Goal: Task Accomplishment & Management: Complete application form

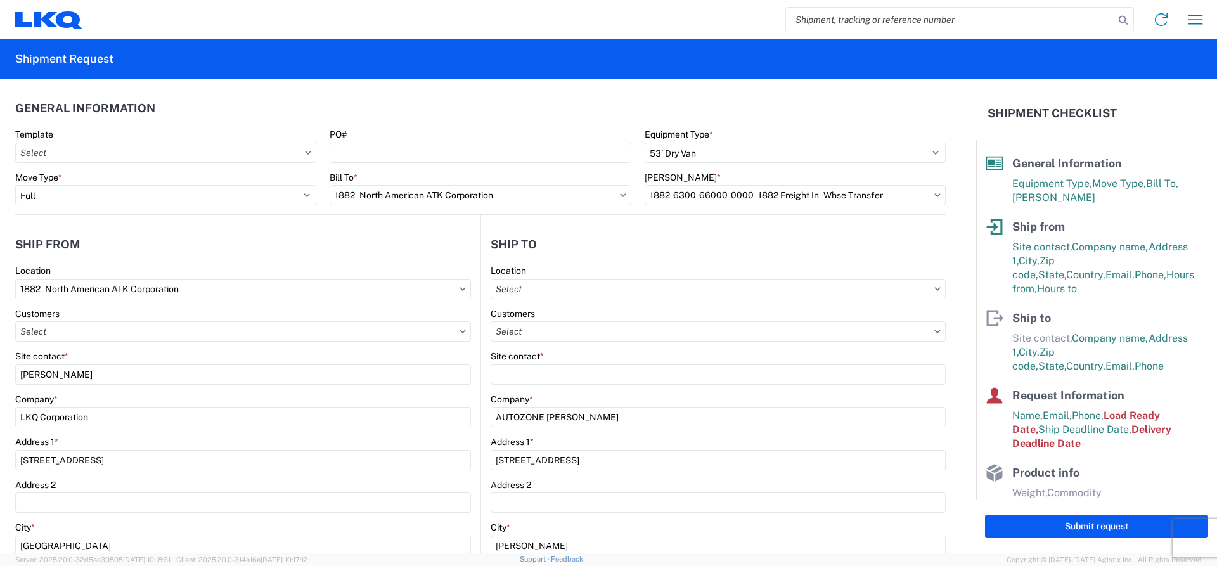
select select "STDV"
select select "FULL"
select select "[GEOGRAPHIC_DATA]"
select select "US"
select select "[GEOGRAPHIC_DATA]"
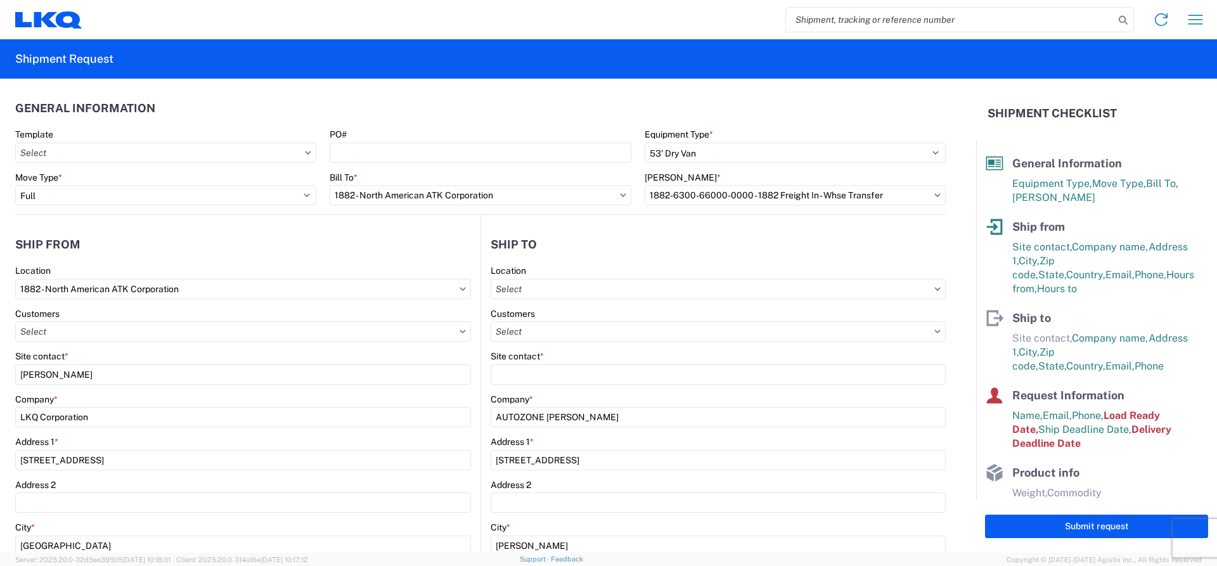
select select "US"
select select "apptRequired"
select select "LBS"
select select "IN"
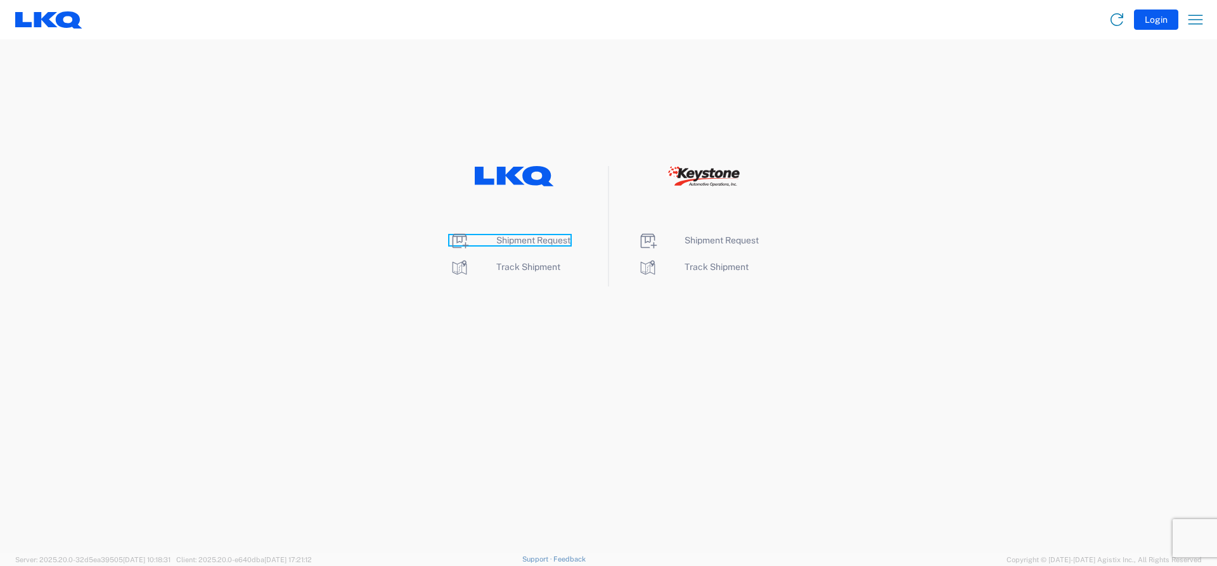
click at [501, 242] on span "Shipment Request" at bounding box center [533, 240] width 74 height 10
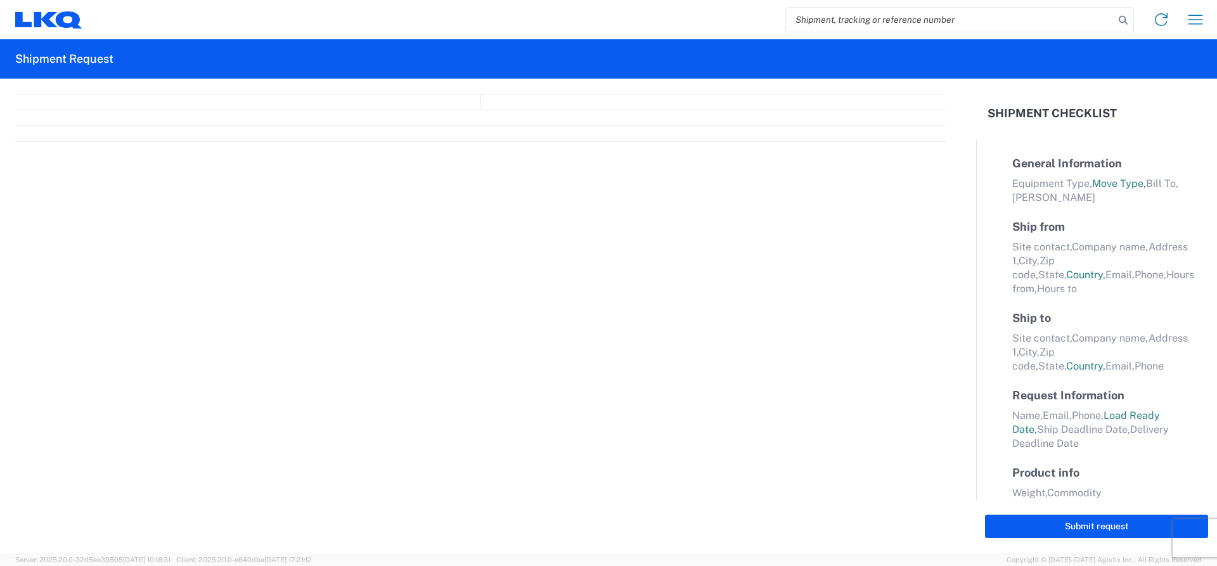
select select "FULL"
select select "LBS"
select select "IN"
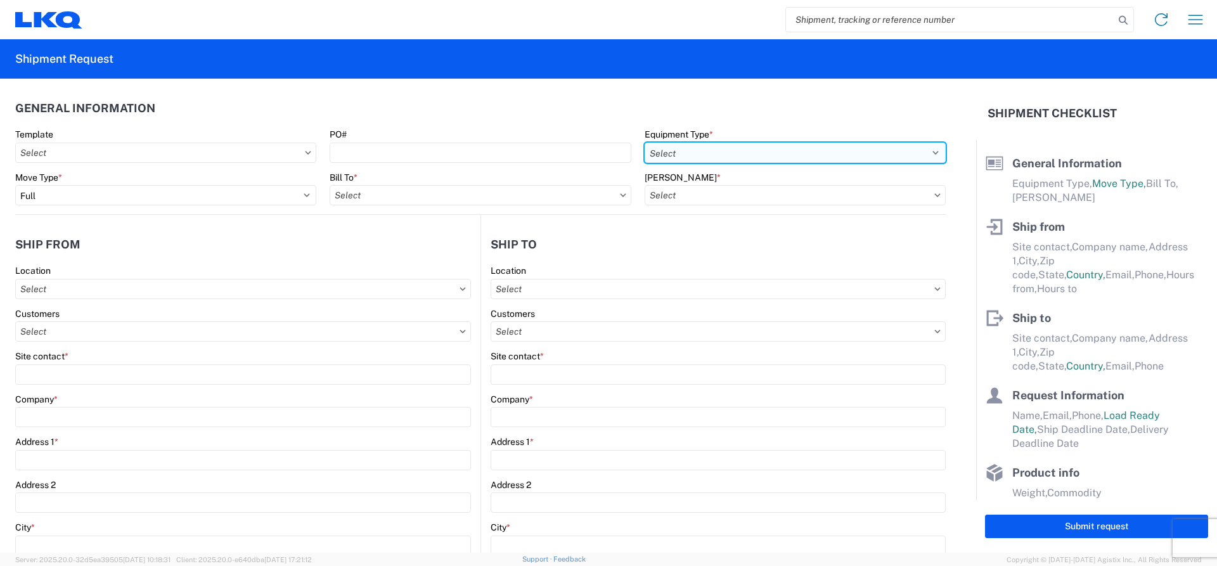
click at [691, 157] on select "Select 53’ Dry Van Flatbed Dropdeck (van) Lowboy (flatbed) Rail" at bounding box center [795, 153] width 301 height 20
select select "STDV"
click at [645, 143] on select "Select 53’ Dry Van Flatbed Dropdeck (van) Lowboy (flatbed) Rail" at bounding box center [795, 153] width 301 height 20
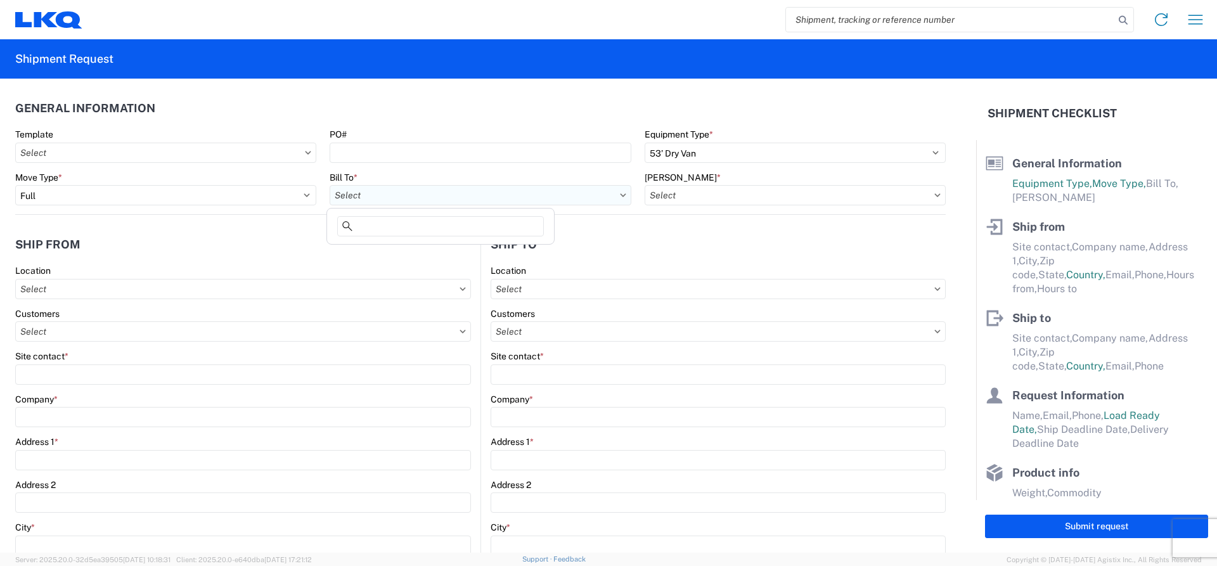
click at [353, 196] on input "text" at bounding box center [480, 195] width 301 height 20
click at [362, 224] on input at bounding box center [440, 226] width 207 height 20
click at [363, 224] on input at bounding box center [440, 226] width 207 height 20
type input "1882"
click at [419, 250] on div "1882 - North American ATK Corporation" at bounding box center [441, 252] width 222 height 20
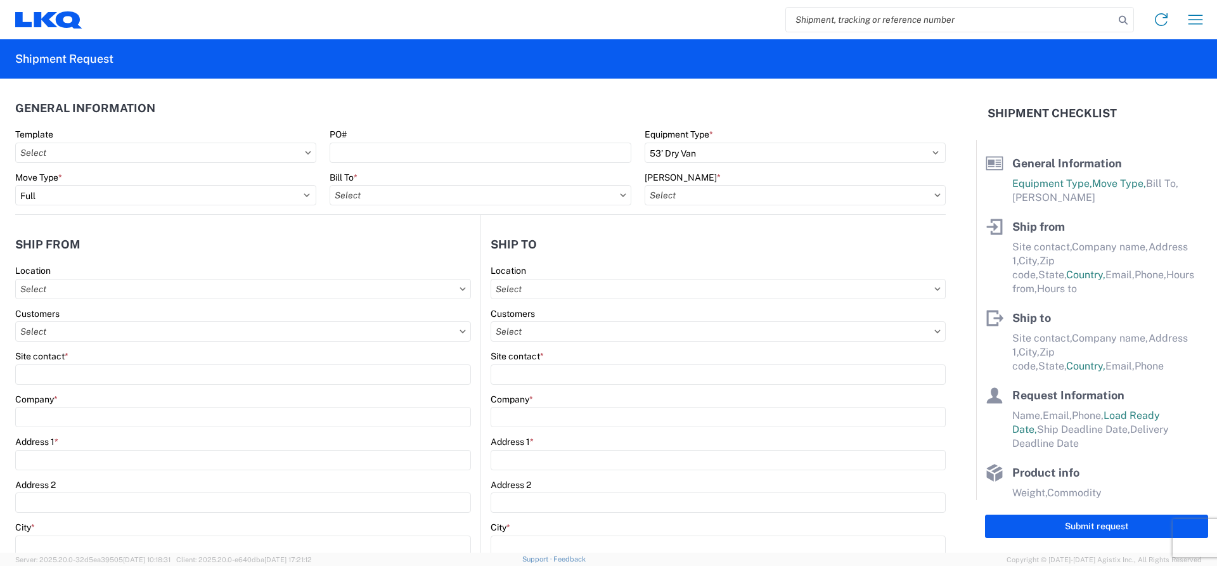
type input "1882 - North American ATK Corporation"
click at [682, 195] on input "text" at bounding box center [795, 195] width 301 height 20
click at [683, 197] on input "text" at bounding box center [795, 195] width 301 height 20
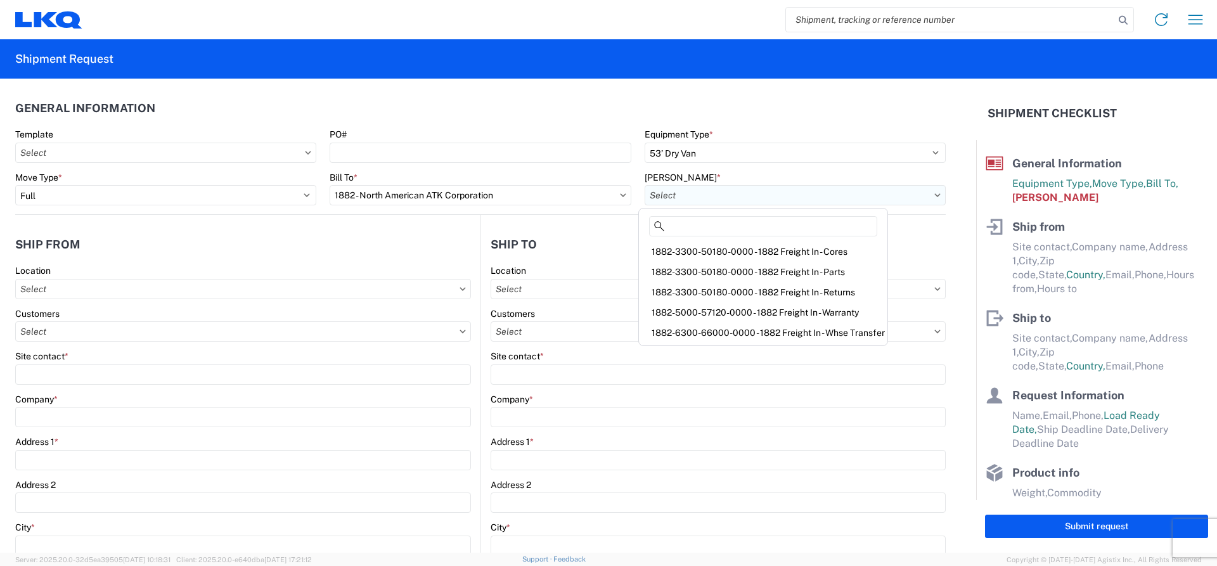
click at [684, 197] on input "text" at bounding box center [795, 195] width 301 height 20
click at [735, 332] on div "1882-6300-66000-0000 - 1882 Freight In - Whse Transfer" at bounding box center [763, 333] width 243 height 20
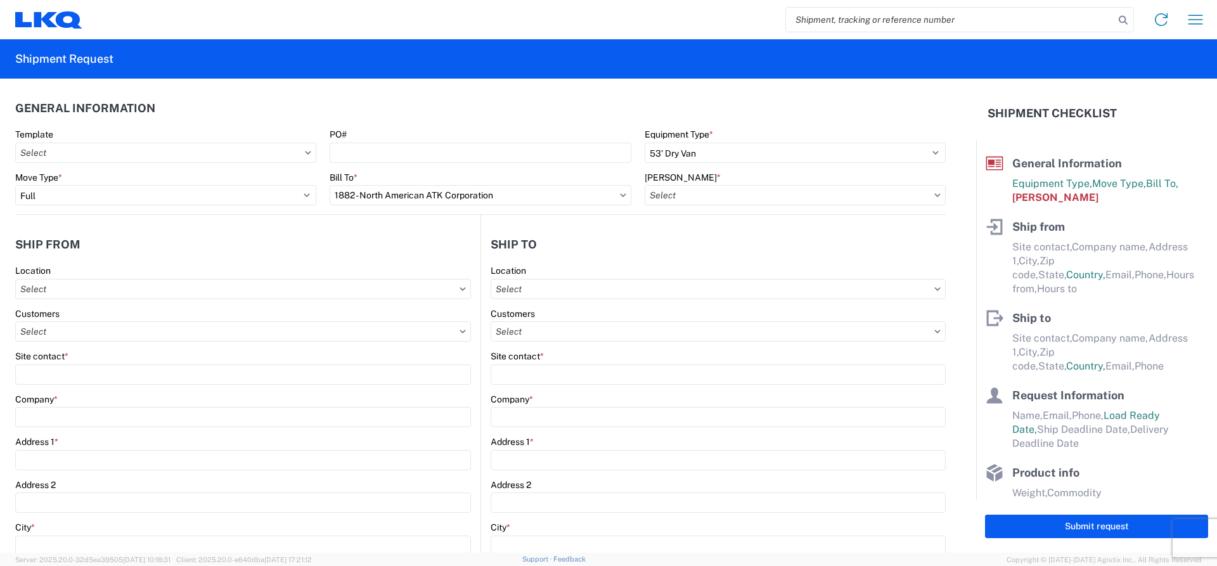
type input "1882-6300-66000-0000 - 1882 Freight In - Whse Transfer"
click at [80, 277] on div "Location" at bounding box center [243, 282] width 456 height 34
click at [84, 285] on input "text" at bounding box center [243, 289] width 456 height 20
type input "1882"
click at [65, 348] on div "1882 - North American ATK Corporation" at bounding box center [129, 345] width 222 height 20
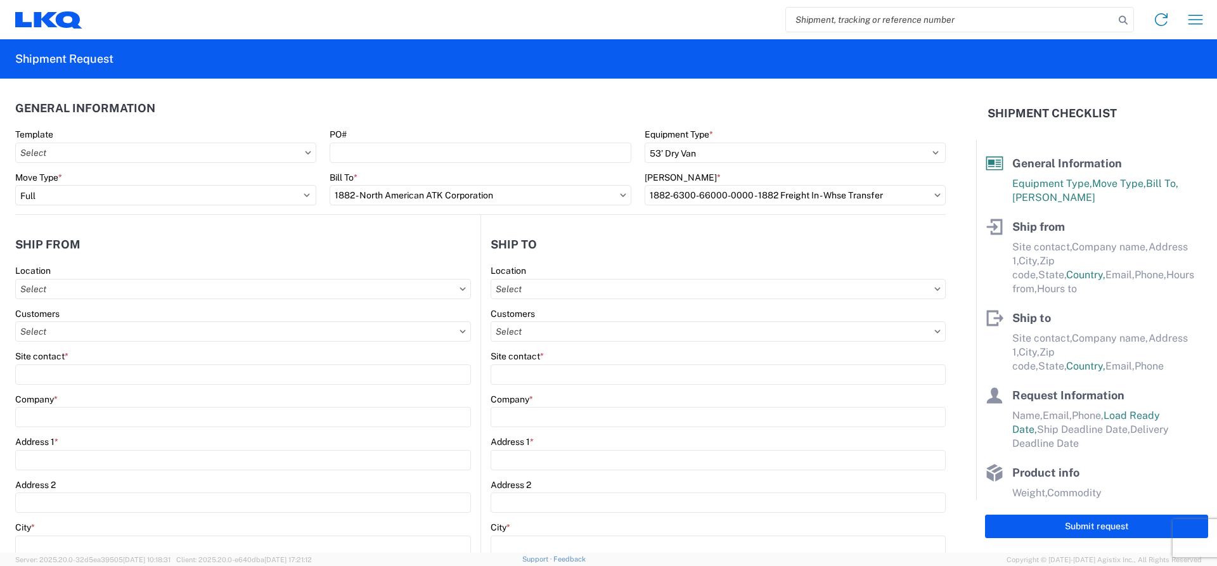
type input "1882 - North American ATK Corporation"
type input "LKQ Corporation"
type input "[STREET_ADDRESS]"
type input "[GEOGRAPHIC_DATA]"
type input "75050"
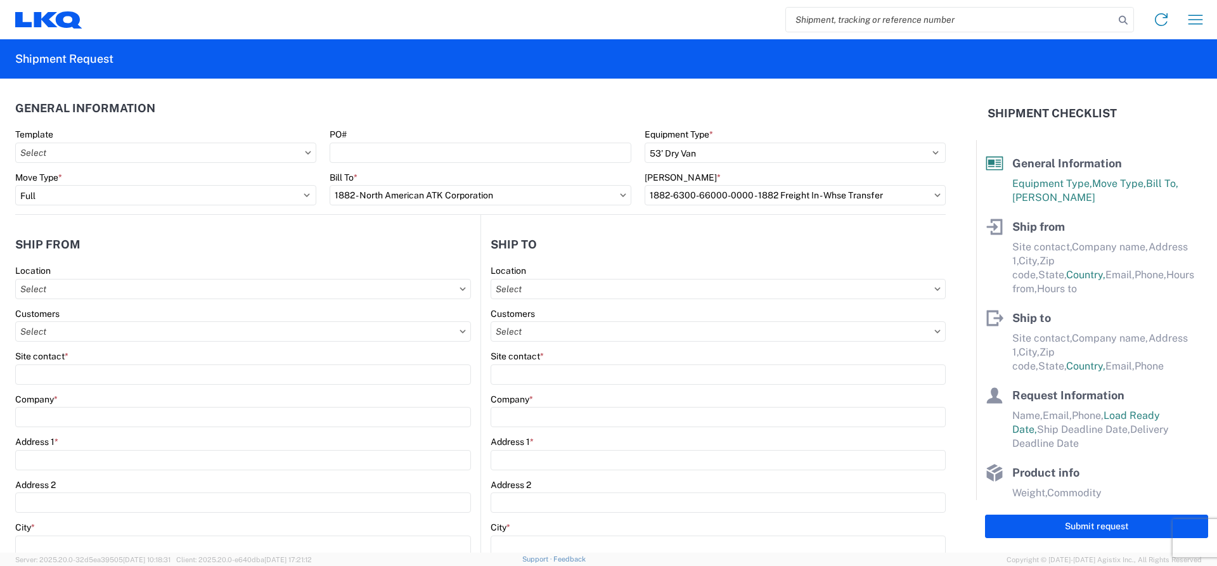
select select "[GEOGRAPHIC_DATA]"
select select "US"
type input "[PHONE_NUMBER]"
type input "07:00"
type input "17:00"
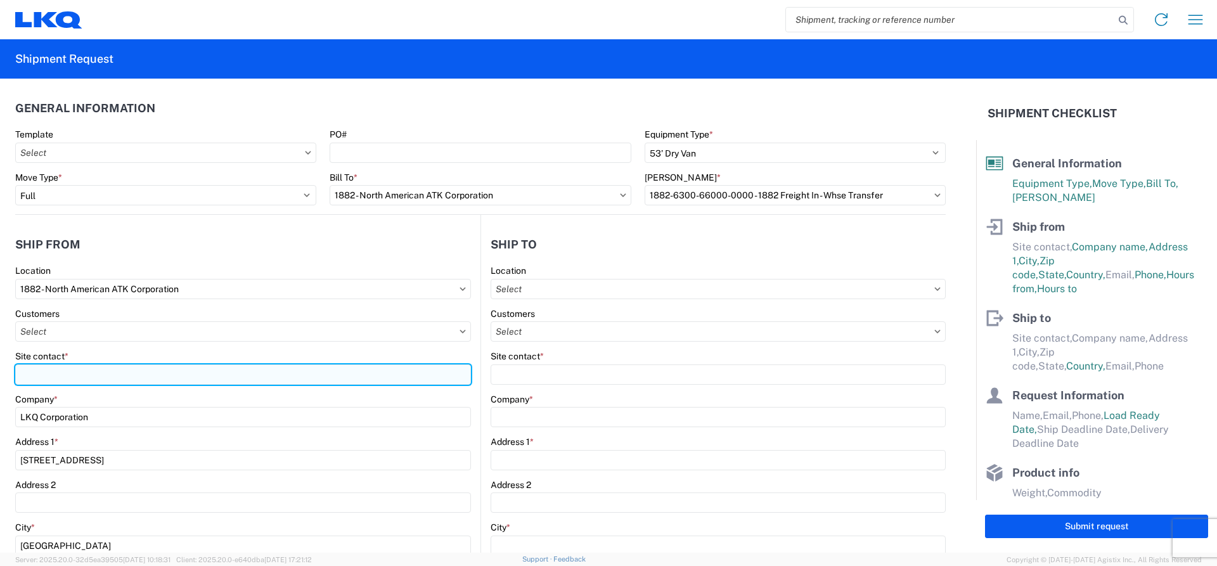
drag, startPoint x: 77, startPoint y: 372, endPoint x: 65, endPoint y: 372, distance: 11.4
click at [73, 372] on input "Site contact *" at bounding box center [243, 375] width 456 height 20
type input "[PERSON_NAME]"
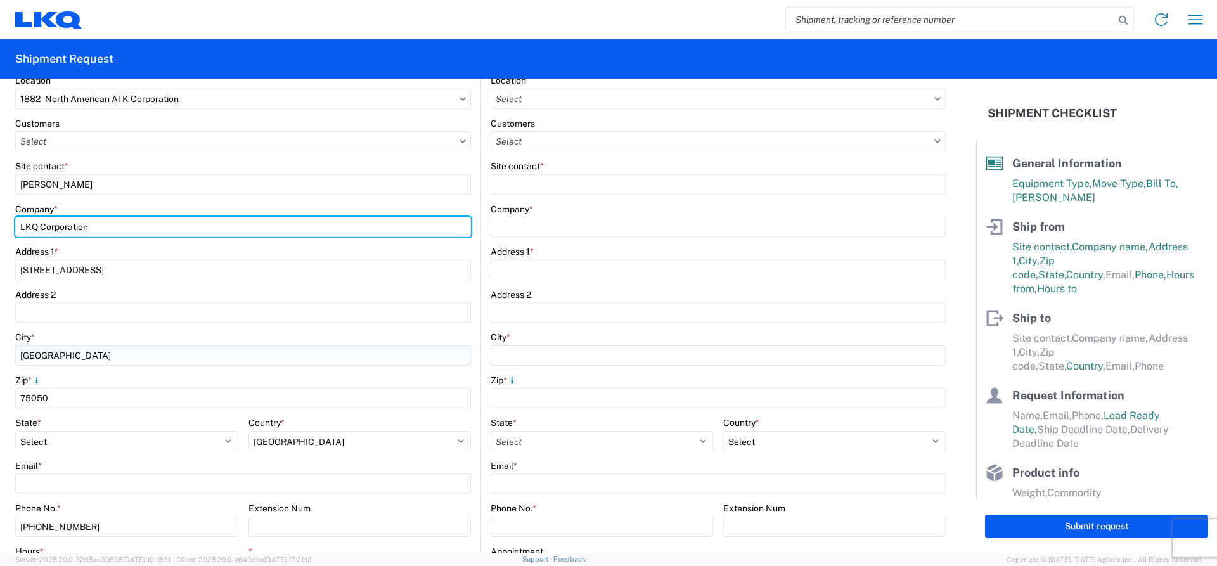
scroll to position [254, 0]
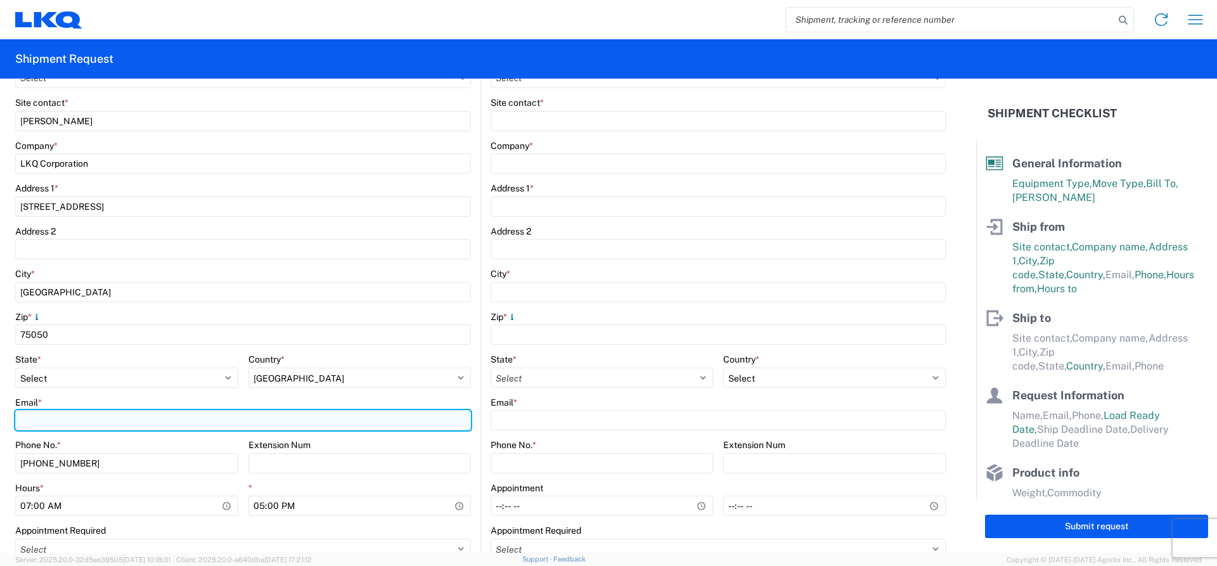
click at [68, 415] on input "Email *" at bounding box center [243, 420] width 456 height 20
type input "[EMAIL_ADDRESS][DOMAIN_NAME]"
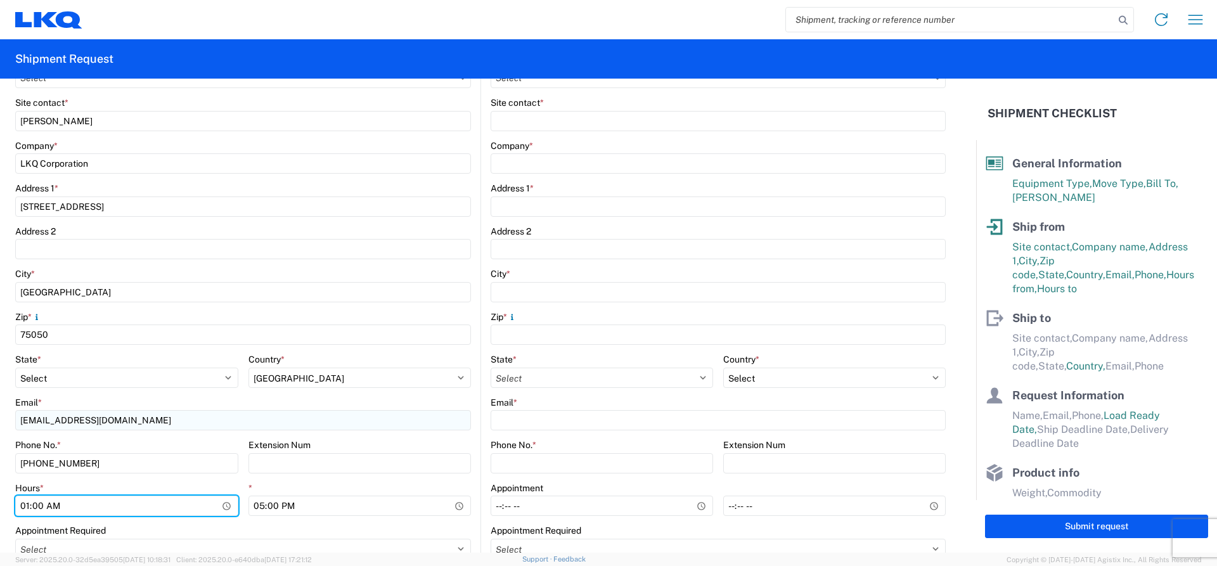
type input "13:00"
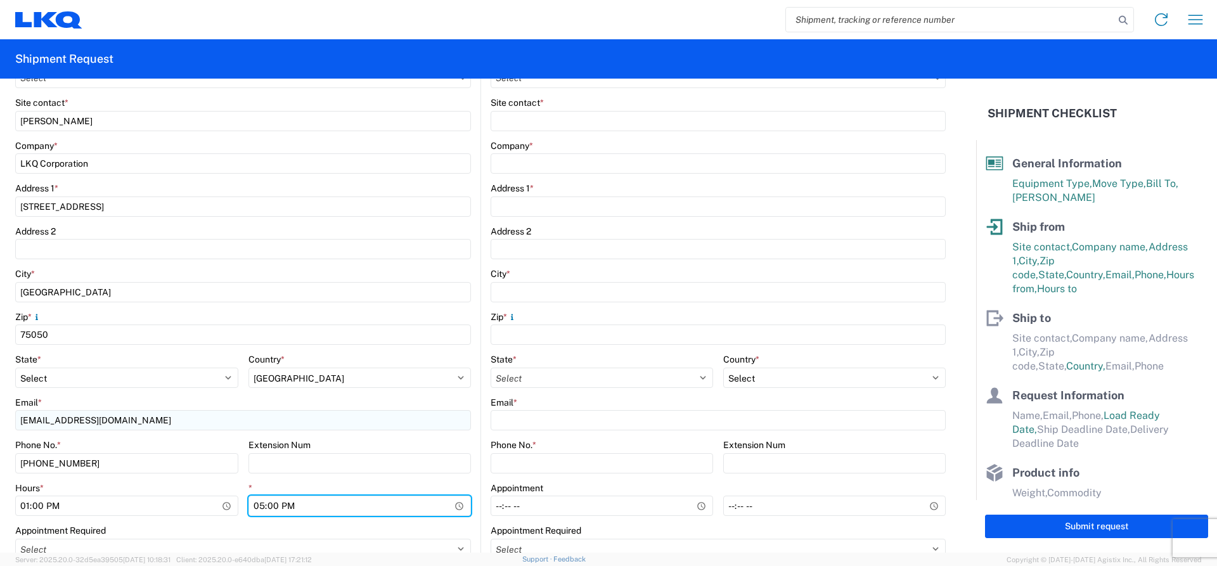
type input "15:00"
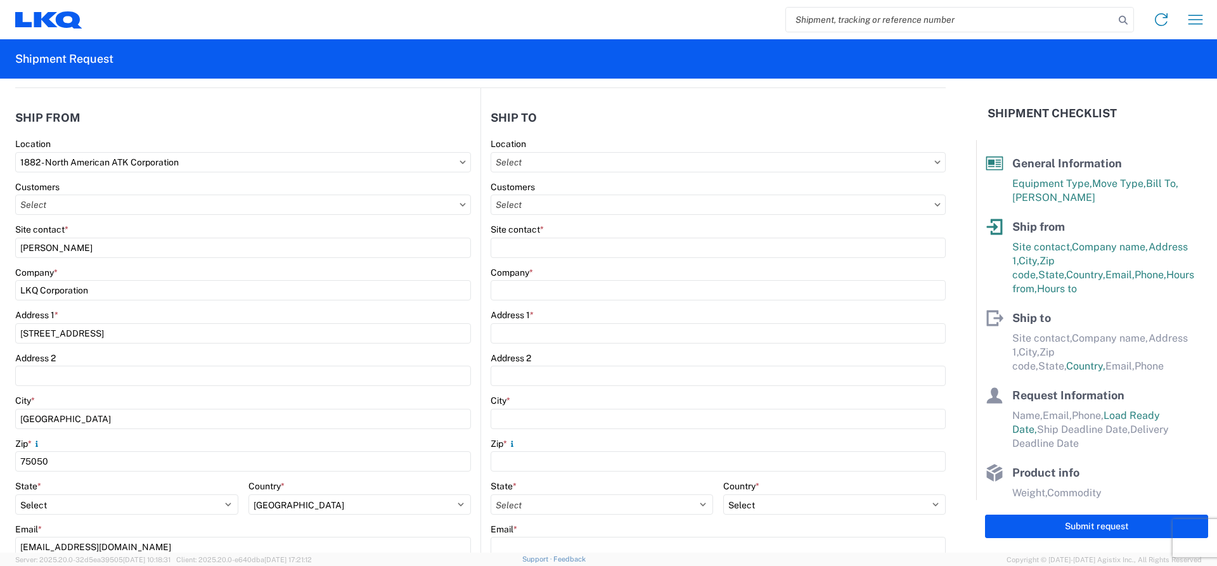
scroll to position [0, 0]
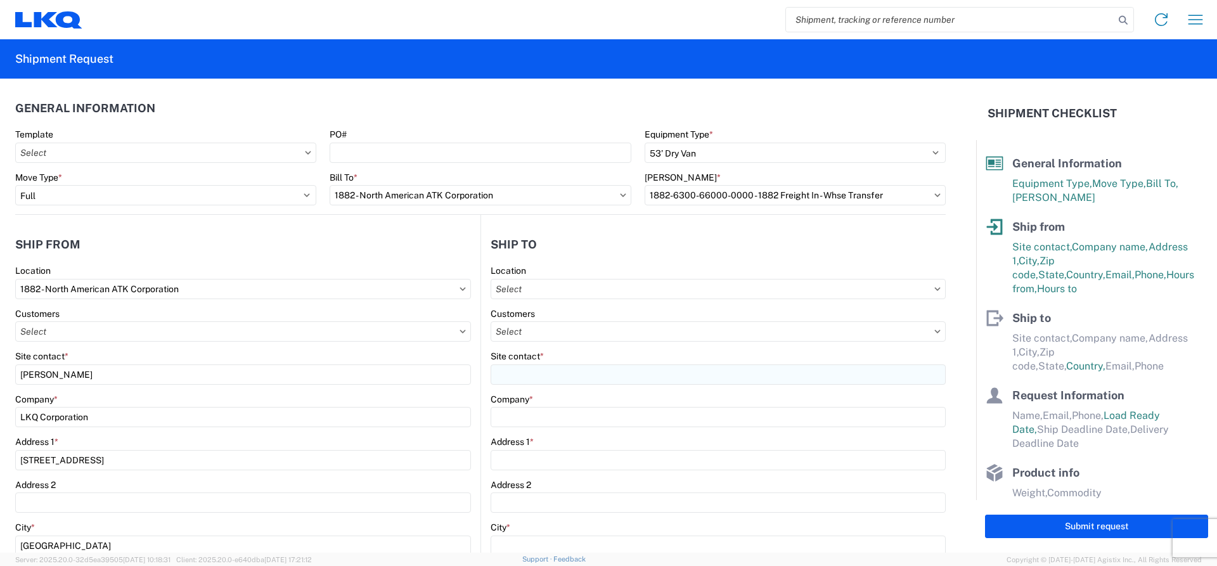
click at [550, 370] on div "Site contact *" at bounding box center [718, 368] width 455 height 34
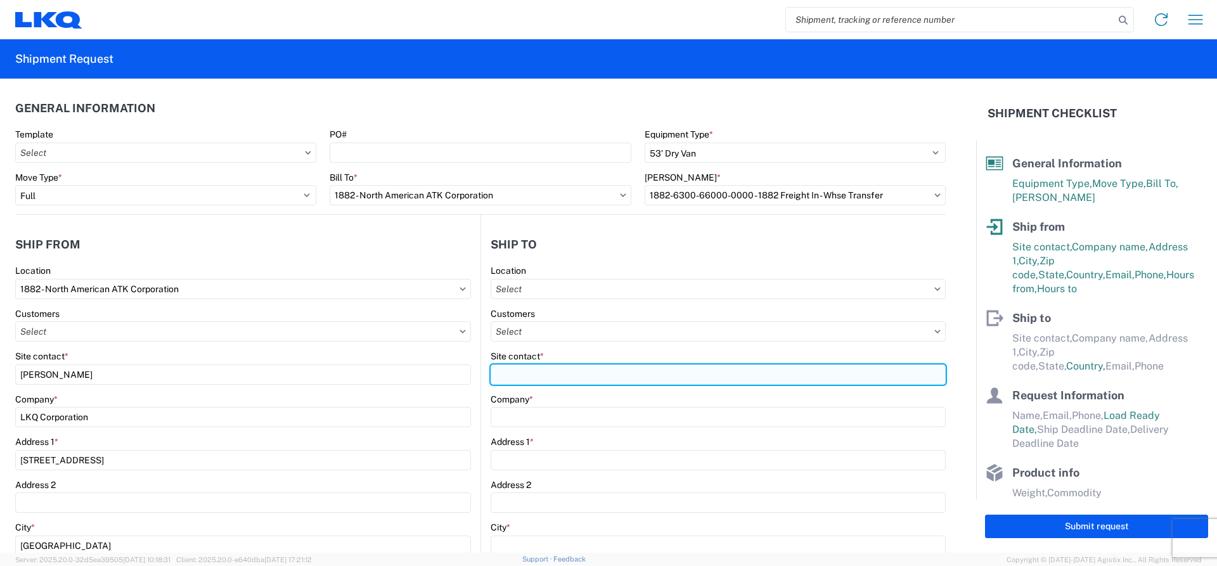
click at [550, 375] on input "Site contact *" at bounding box center [718, 375] width 455 height 20
type input "r"
type input "RECIVING"
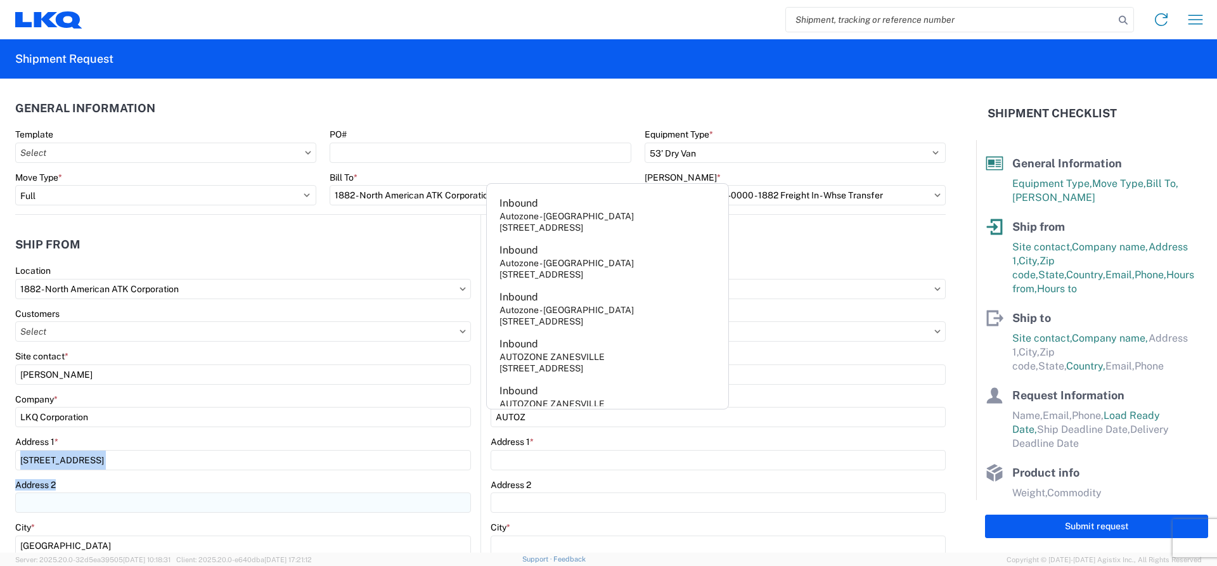
drag, startPoint x: 439, startPoint y: 503, endPoint x: 466, endPoint y: 508, distance: 27.7
click at [458, 508] on div "1882 Location 1882 - North American ATK Corporation Customers Site contact * [P…" at bounding box center [243, 543] width 456 height 557
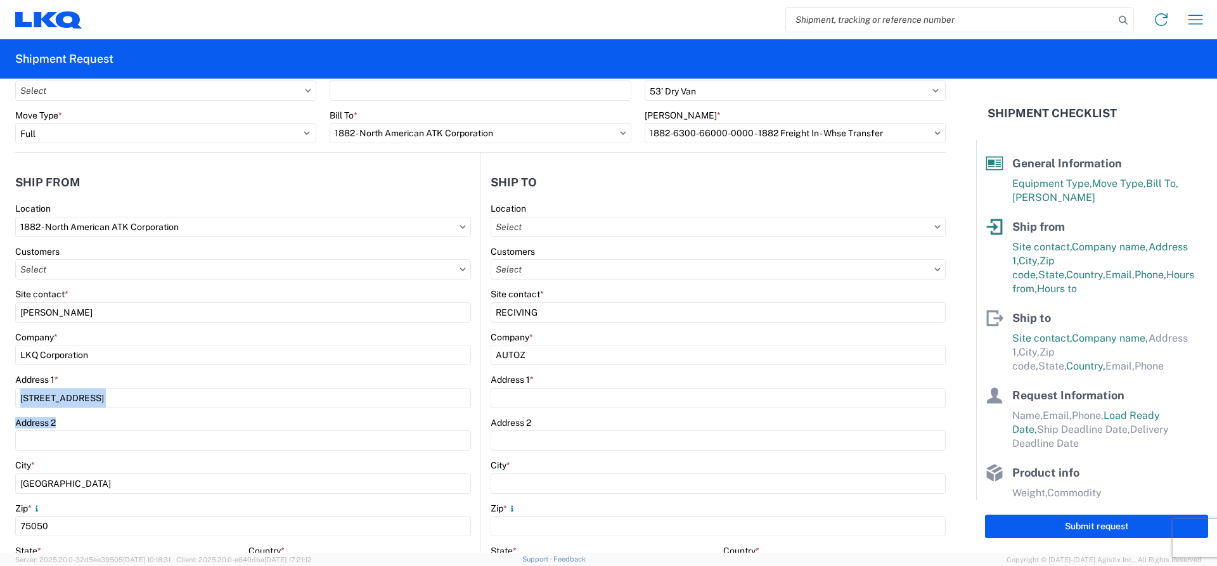
scroll to position [63, 0]
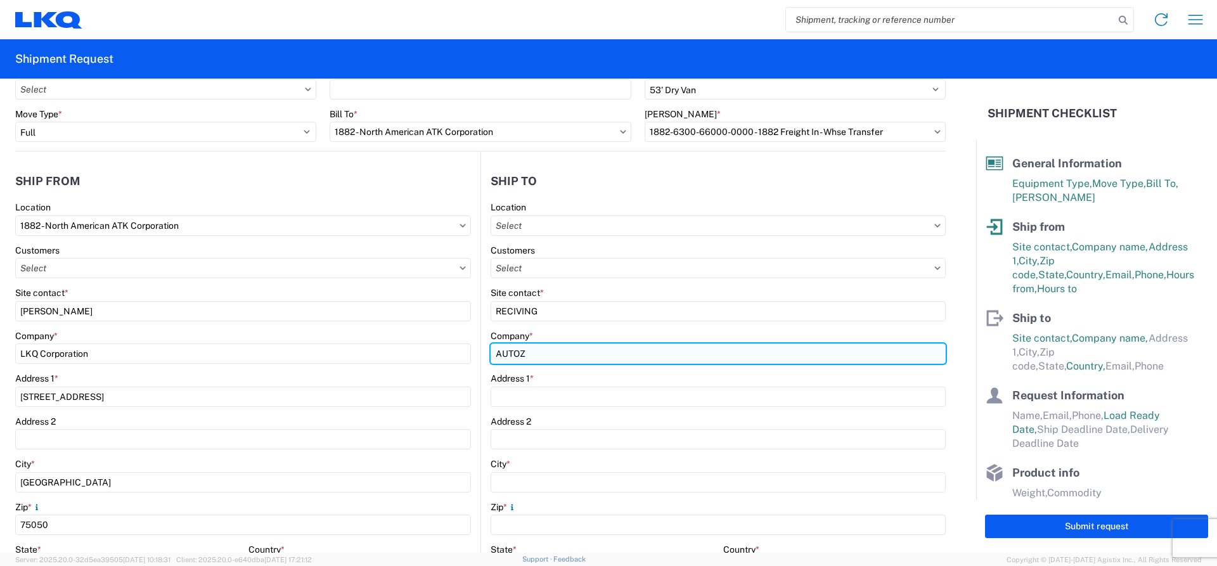
click at [551, 356] on input "AUTOZ" at bounding box center [718, 354] width 455 height 20
type input "AUTOZONE [PERSON_NAME]"
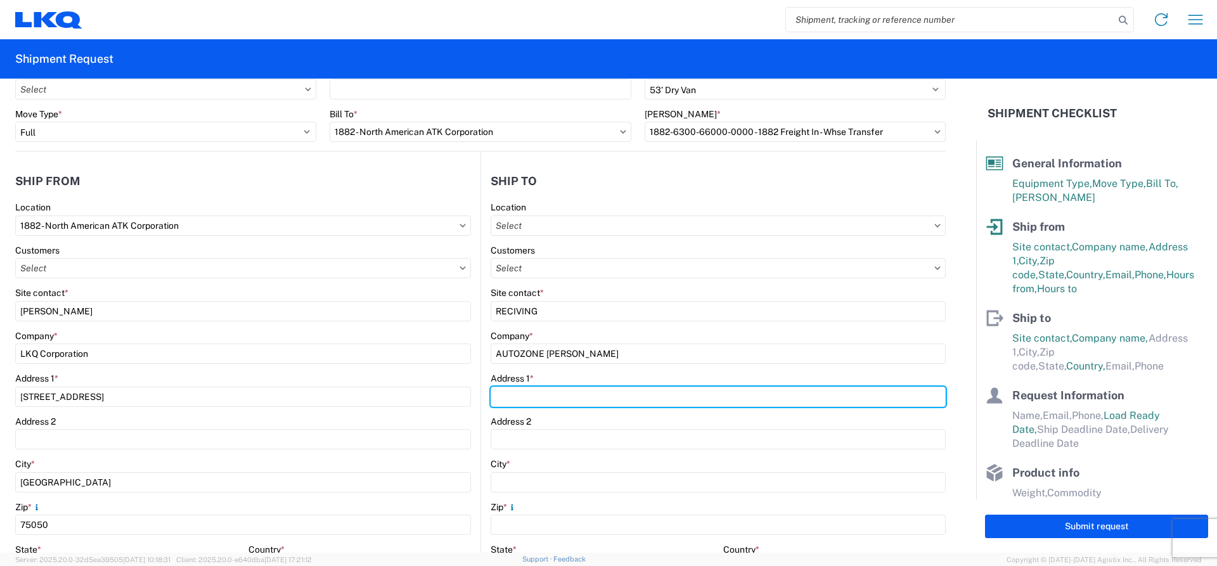
type input "[STREET_ADDRESS]"
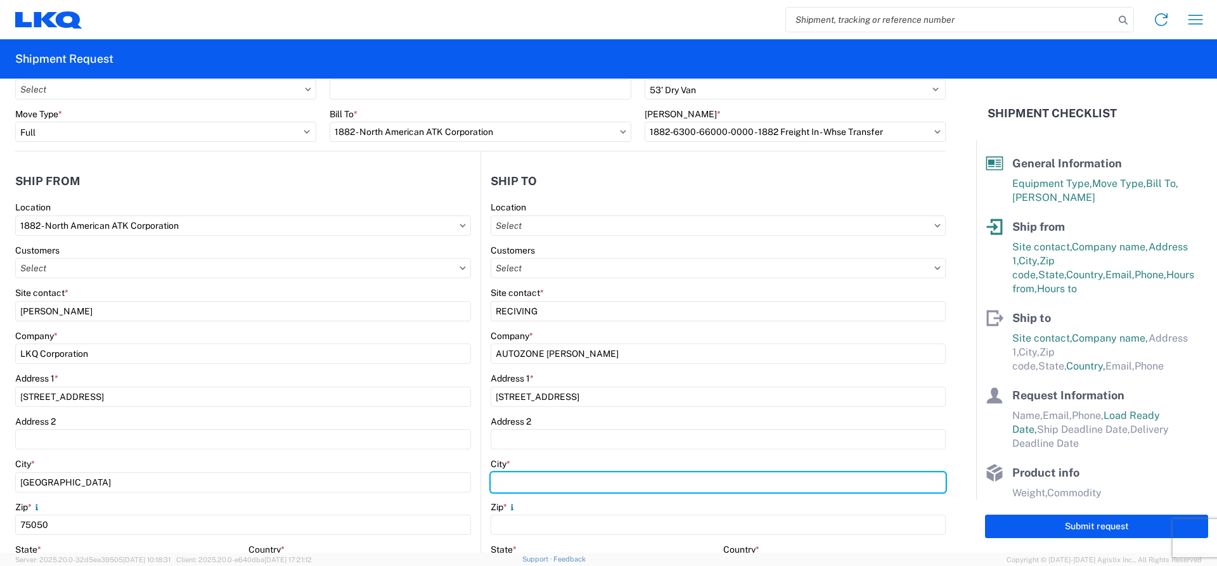
type input "[PERSON_NAME]"
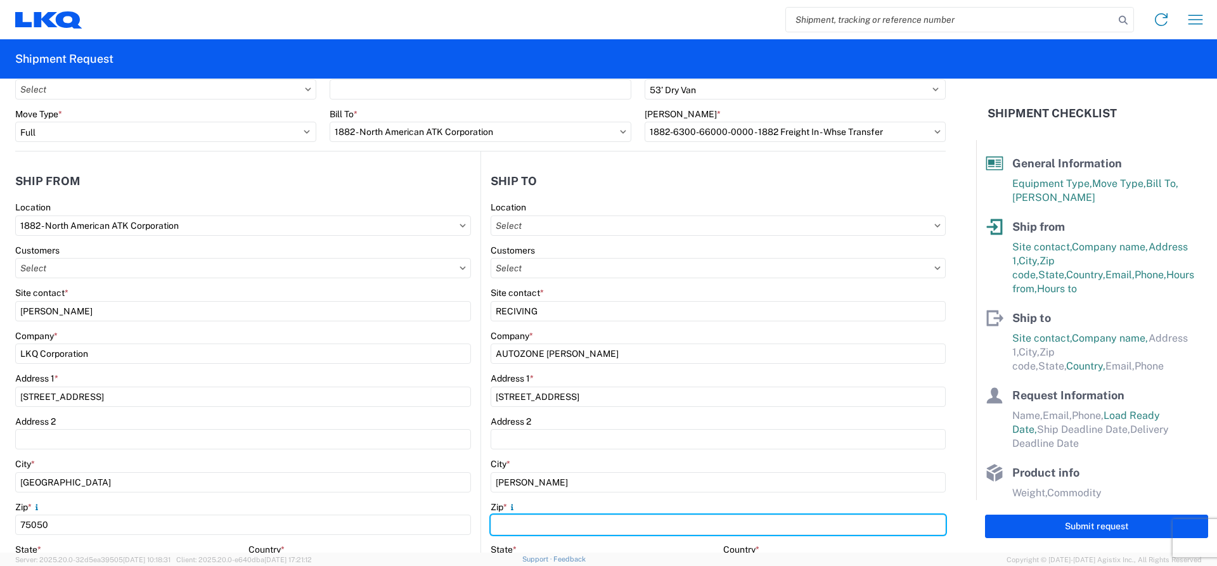
type input "75160"
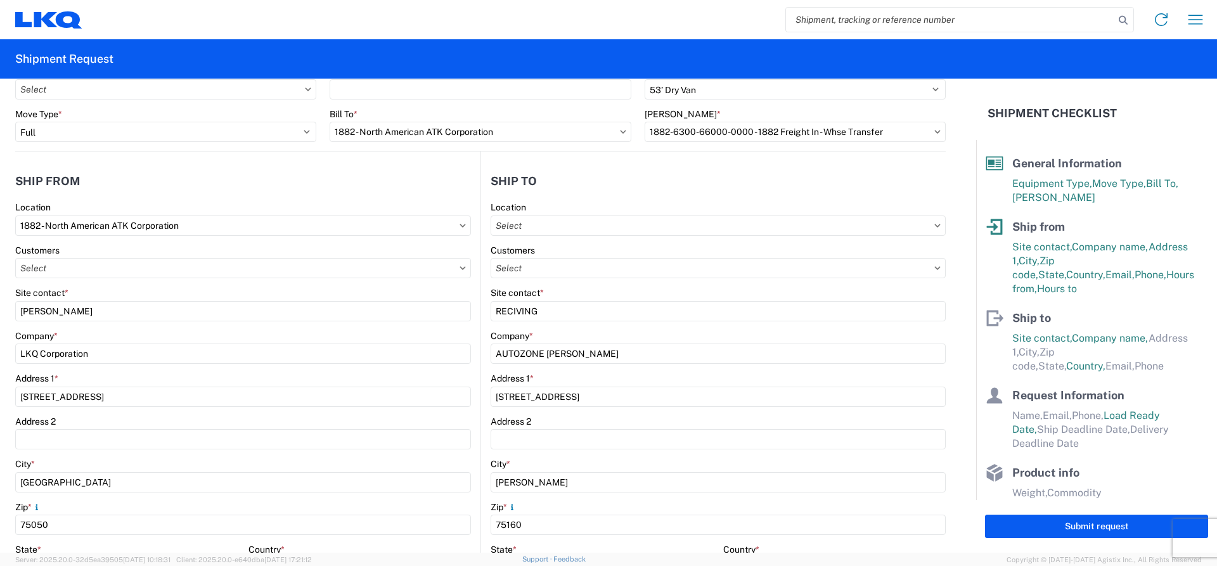
select select "[GEOGRAPHIC_DATA]"
type input "RECEIVING"
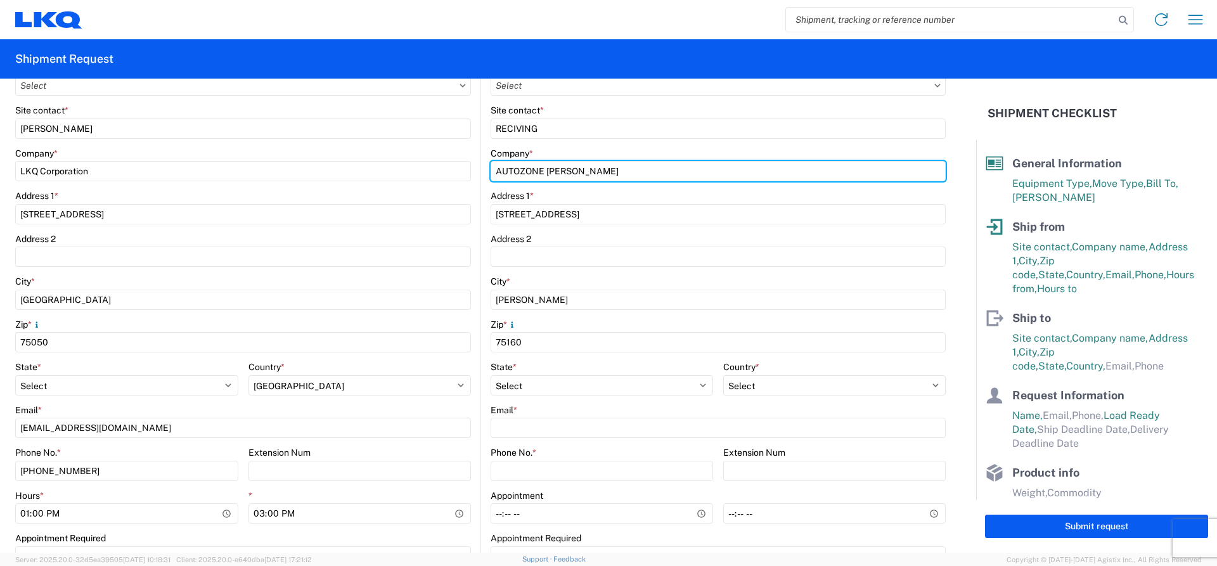
scroll to position [254, 0]
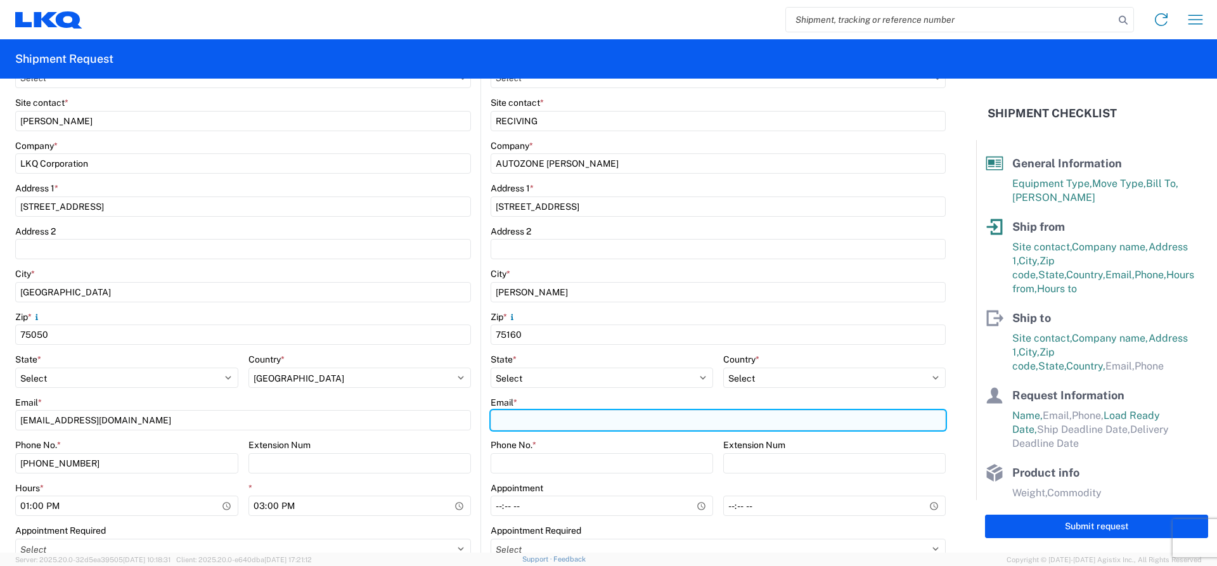
click at [564, 429] on input "Email *" at bounding box center [718, 420] width 455 height 20
type input "A"
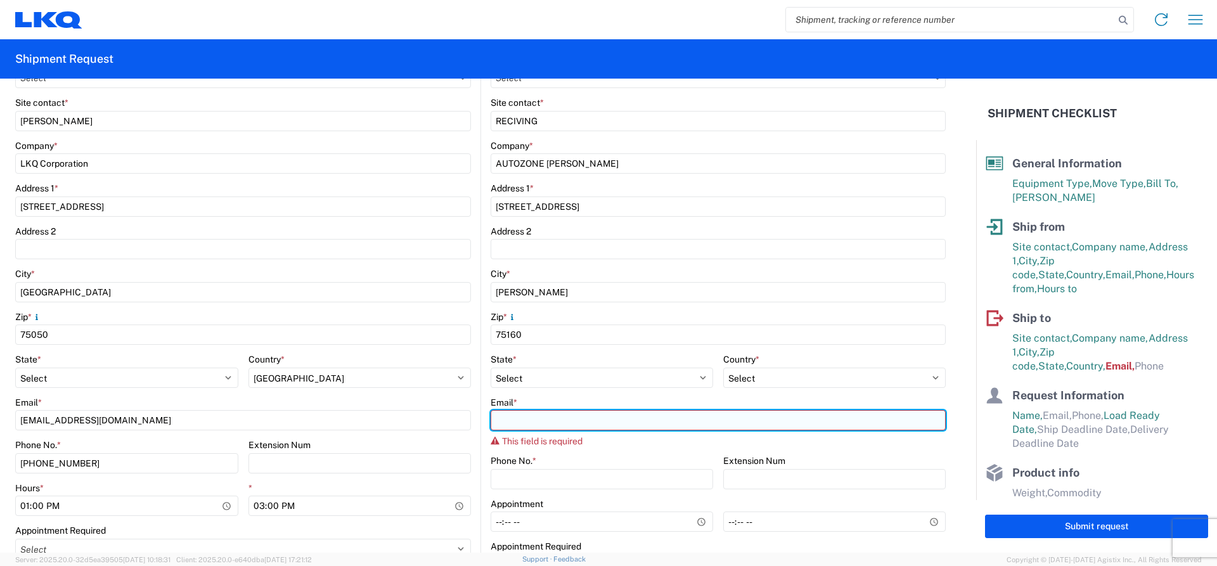
click at [520, 423] on input "Email *" at bounding box center [718, 420] width 455 height 20
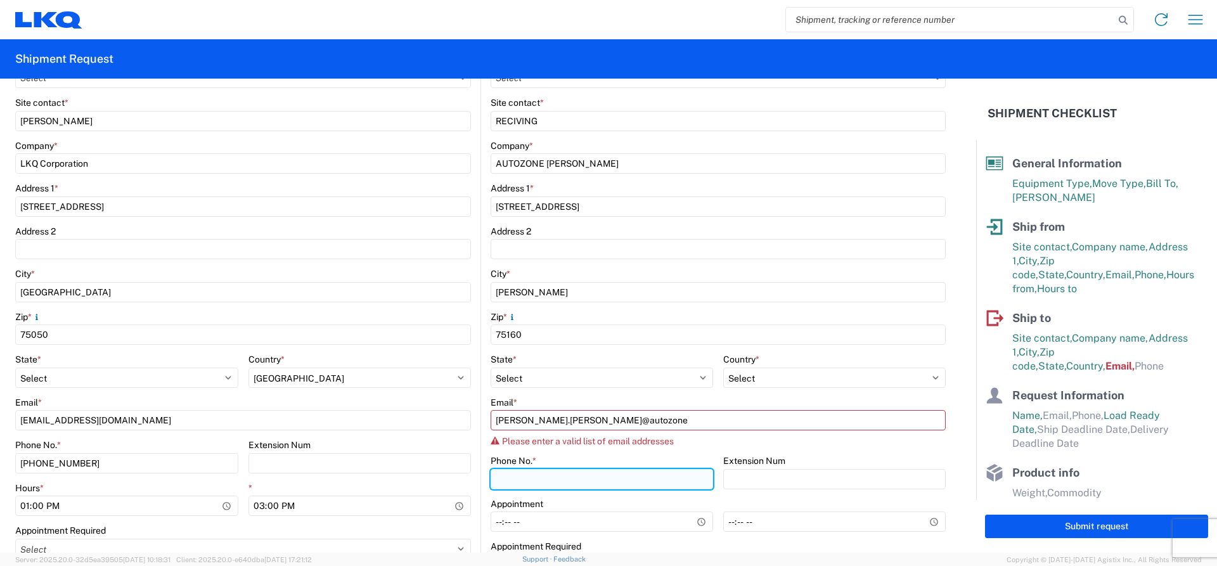
click at [550, 472] on input "Phone No. *" at bounding box center [602, 479] width 223 height 20
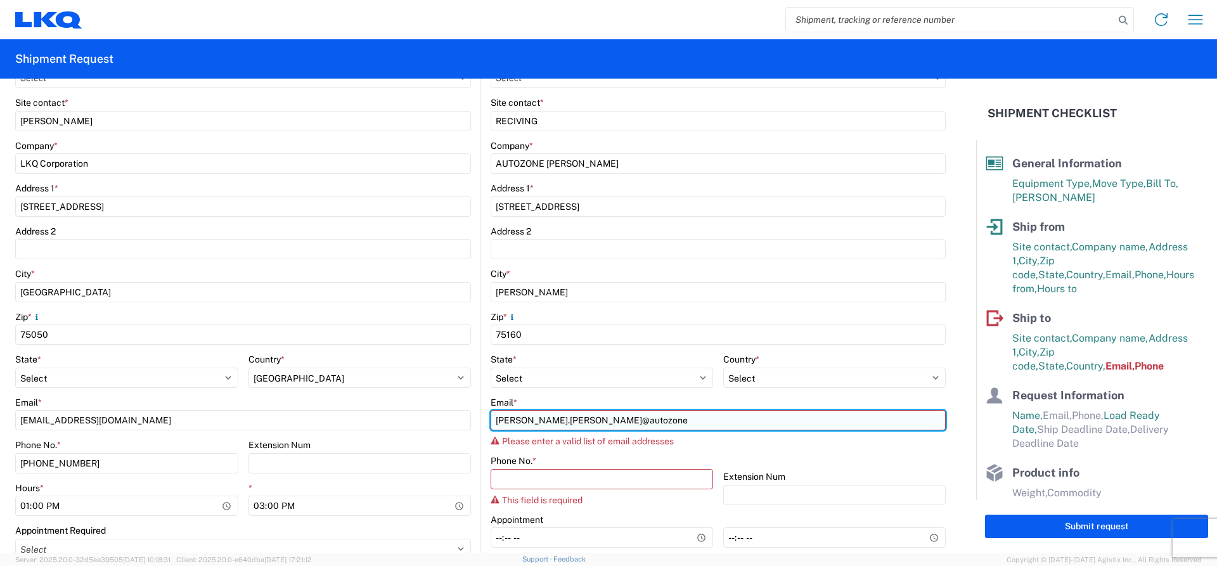
click at [701, 422] on input "[PERSON_NAME].[PERSON_NAME]@autozone" at bounding box center [718, 420] width 455 height 20
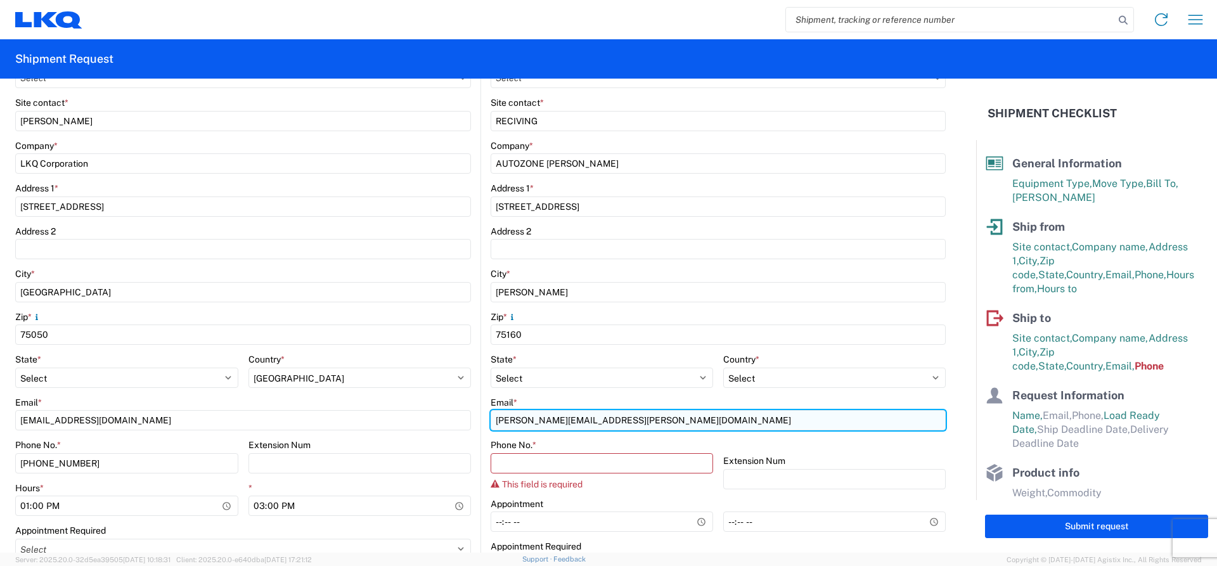
type input "[PERSON_NAME][EMAIL_ADDRESS][PERSON_NAME][DOMAIN_NAME]"
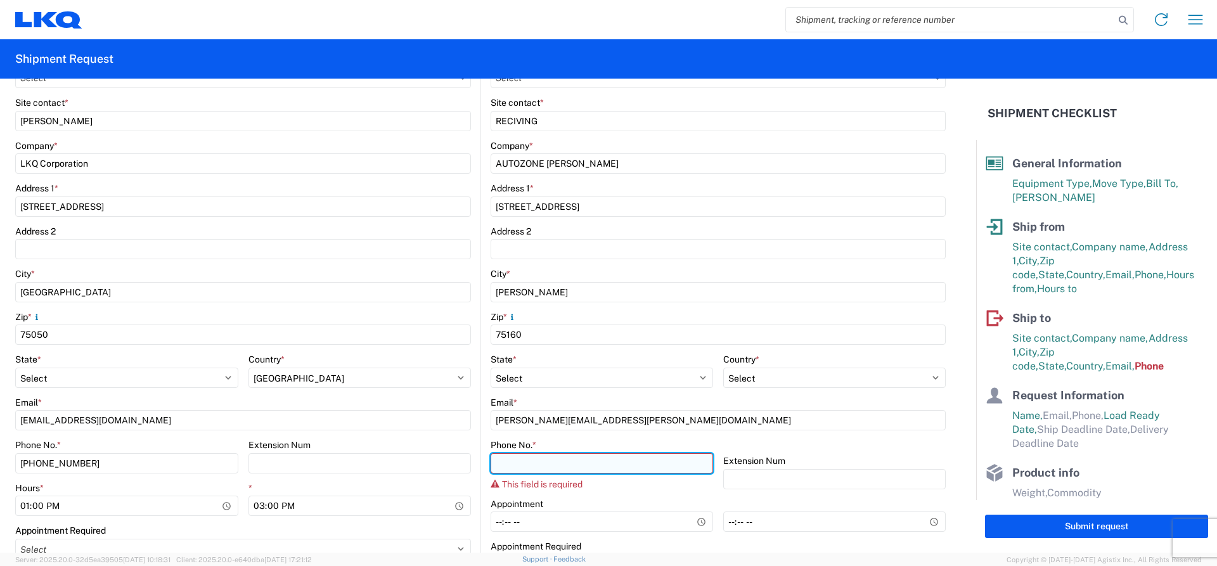
click at [564, 464] on input "Phone No. *" at bounding box center [602, 463] width 223 height 20
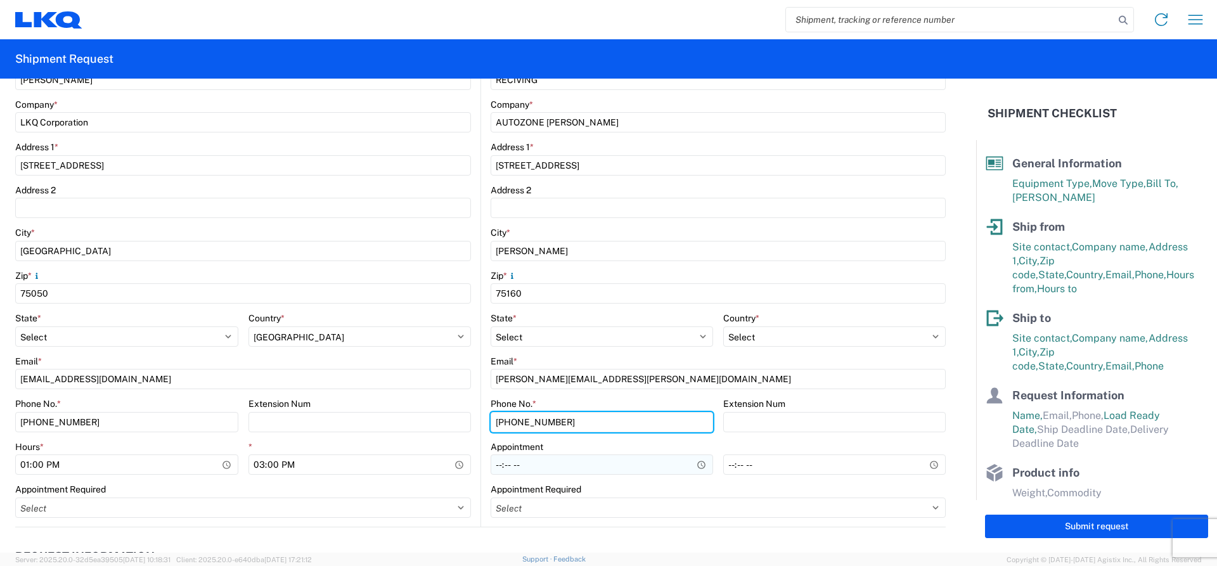
scroll to position [317, 0]
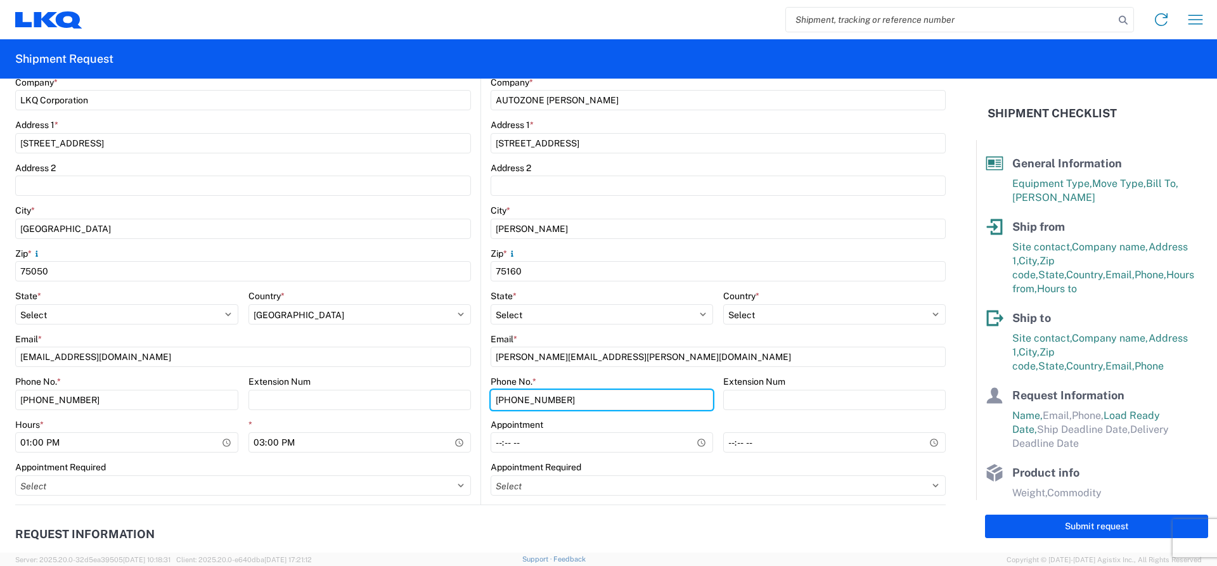
type input "[PHONE_NUMBER]"
click at [633, 451] on agx-form-control-wrapper-v2 "Appointment" at bounding box center [602, 440] width 223 height 43
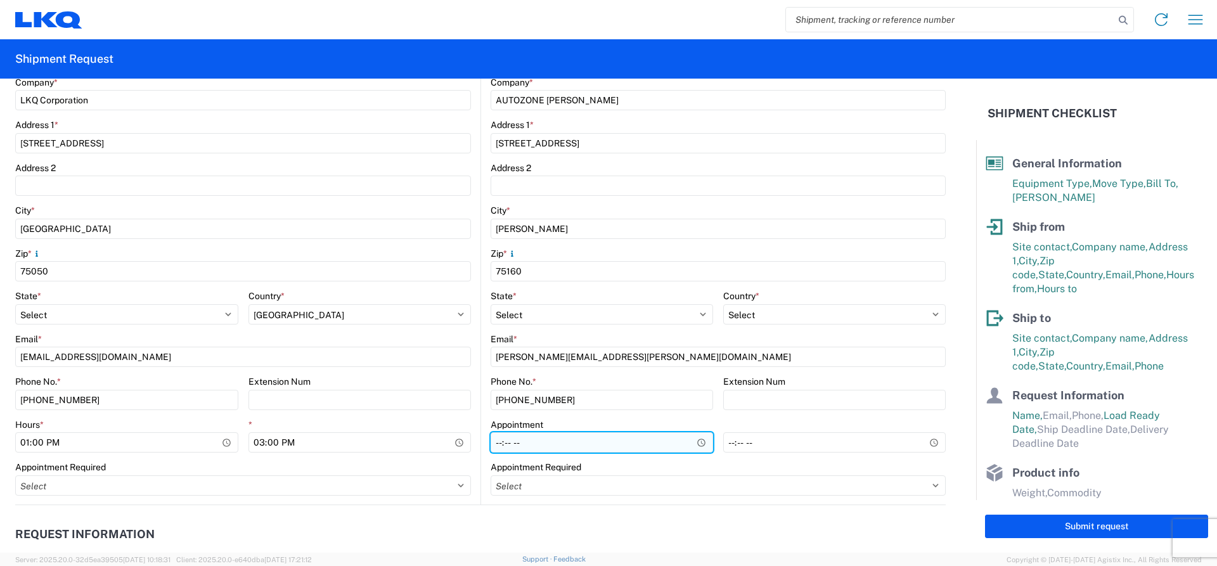
click at [633, 449] on input "Hours *" at bounding box center [602, 442] width 223 height 20
type input "20:30"
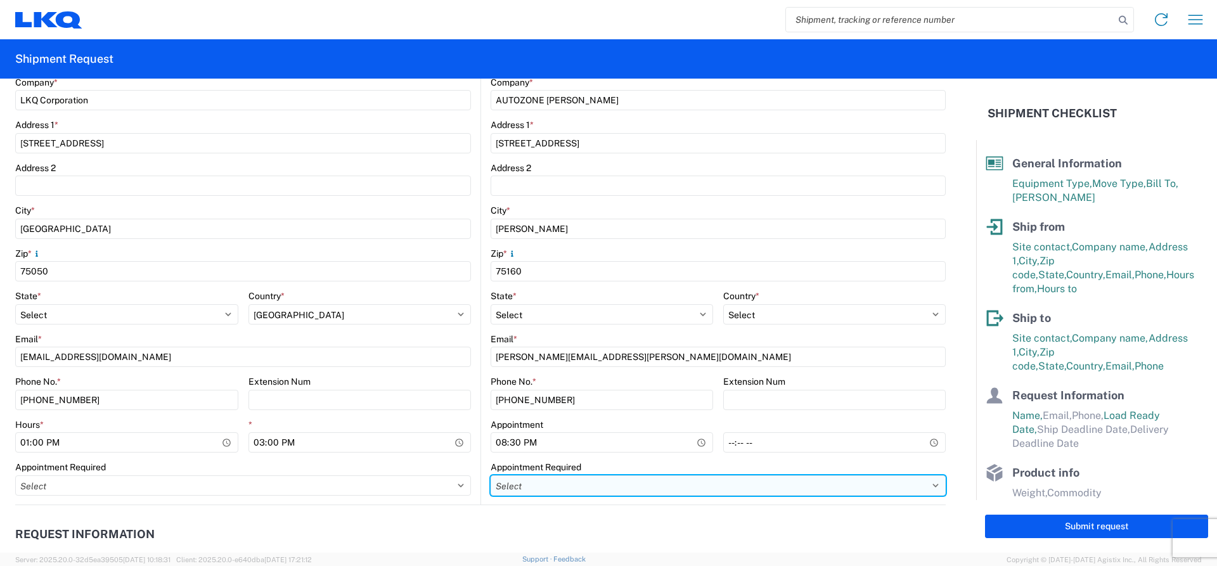
click at [597, 489] on select "Select Appt Required Appt Not Required Appt - First available" at bounding box center [718, 485] width 455 height 20
select select "apptRequired"
click at [491, 475] on select "Select Appt Required Appt Not Required Appt - First available" at bounding box center [718, 485] width 455 height 20
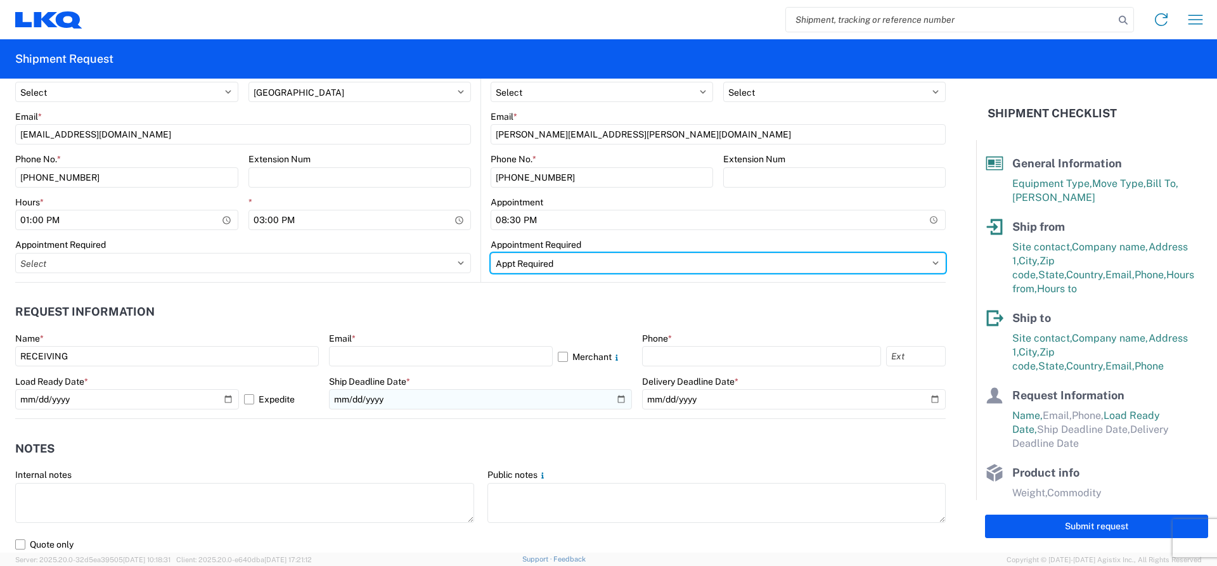
scroll to position [571, 0]
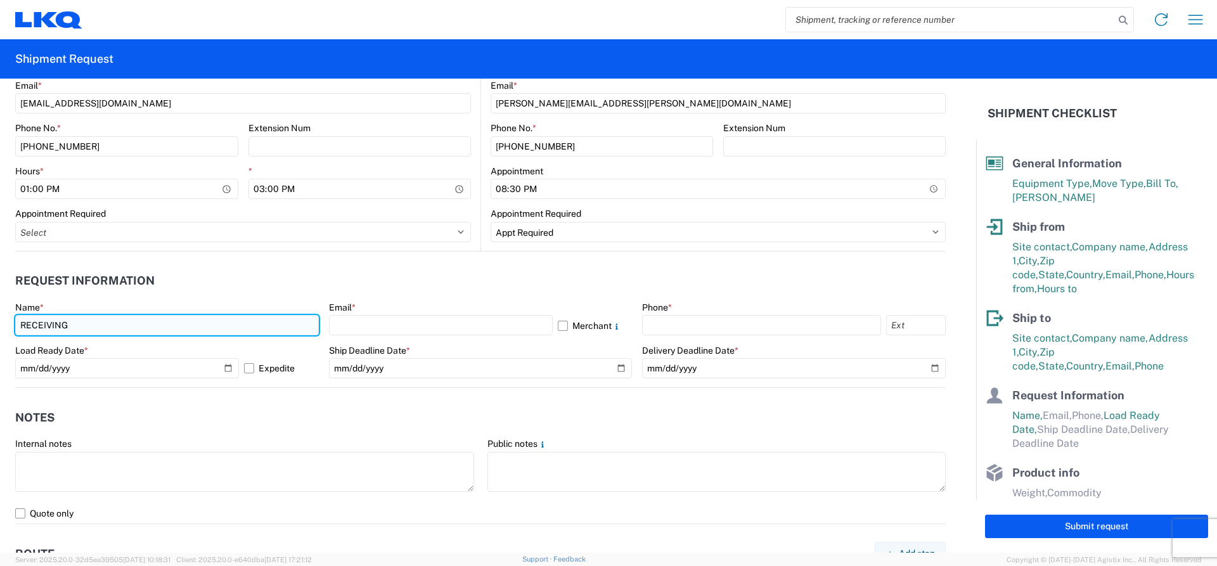
click at [71, 330] on input "RECEIVING" at bounding box center [167, 325] width 304 height 20
type input "R"
type input "[PERSON_NAME]"
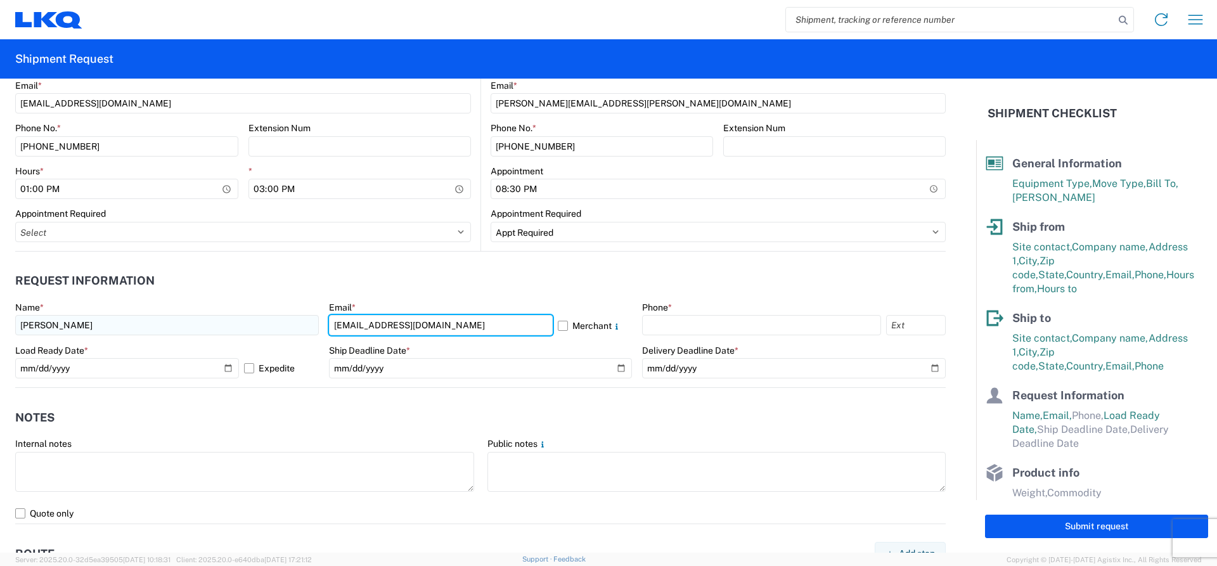
type input "[EMAIL_ADDRESS][DOMAIN_NAME]"
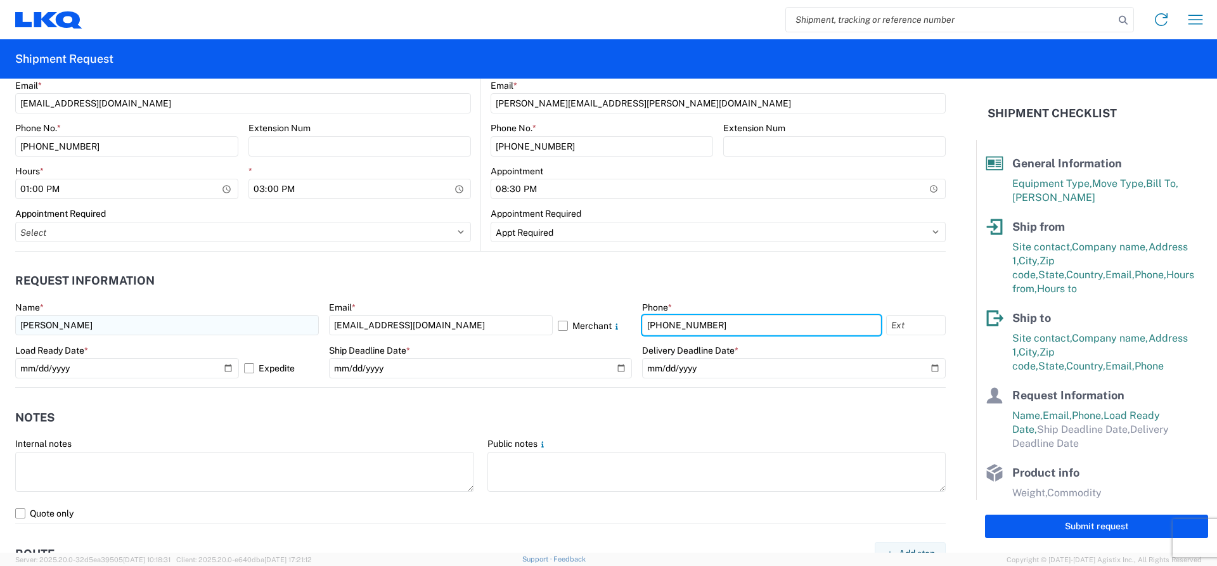
type input "[PHONE_NUMBER]"
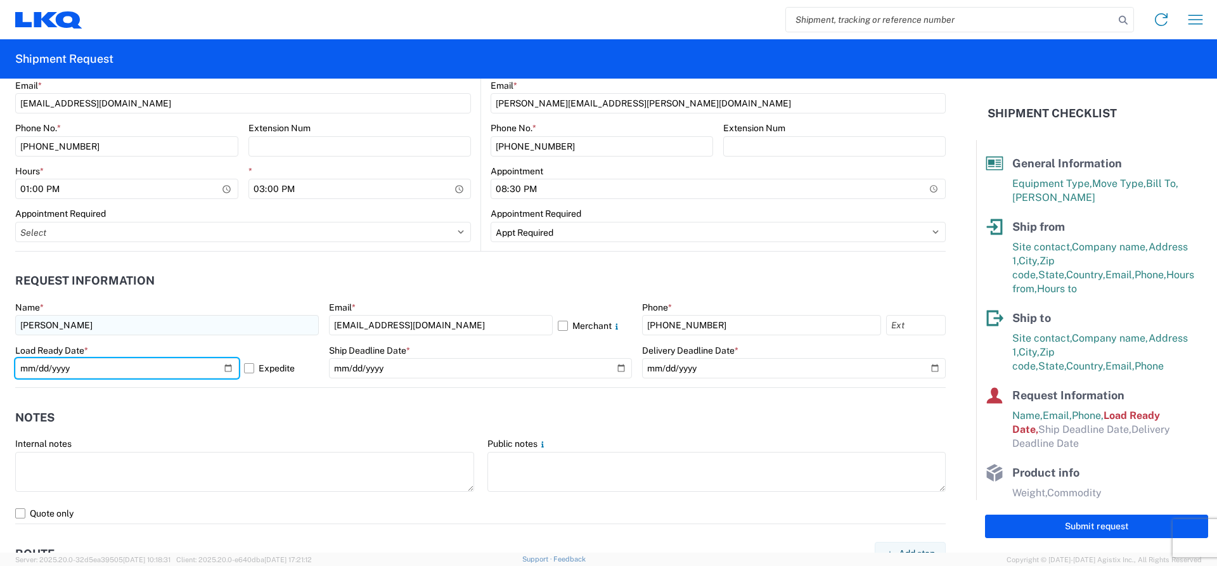
type input "[DATE]"
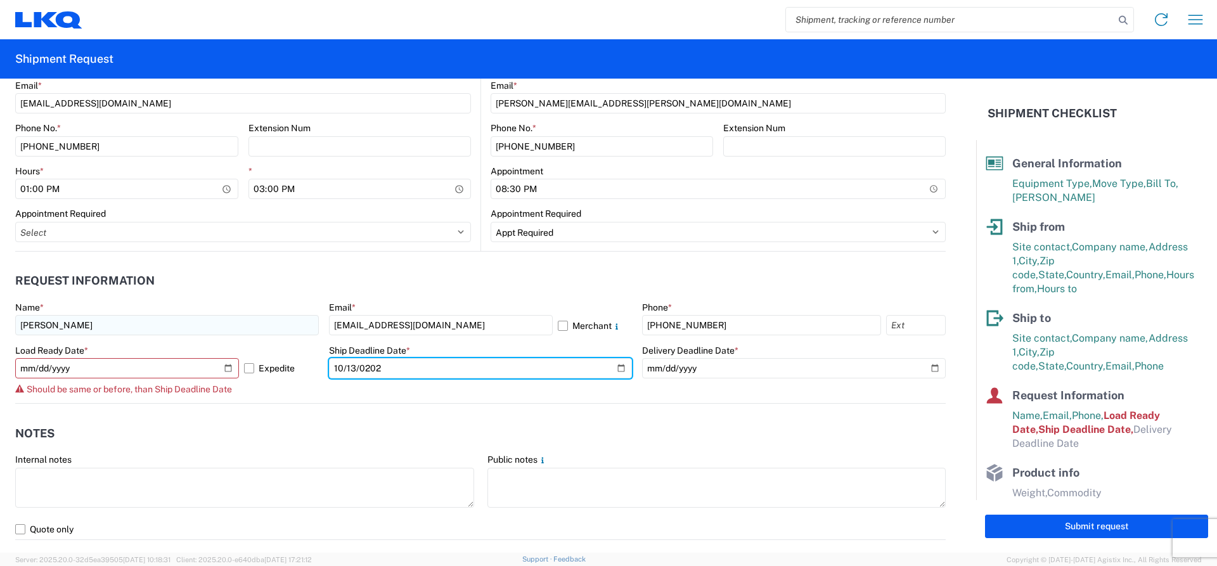
type input "[DATE]"
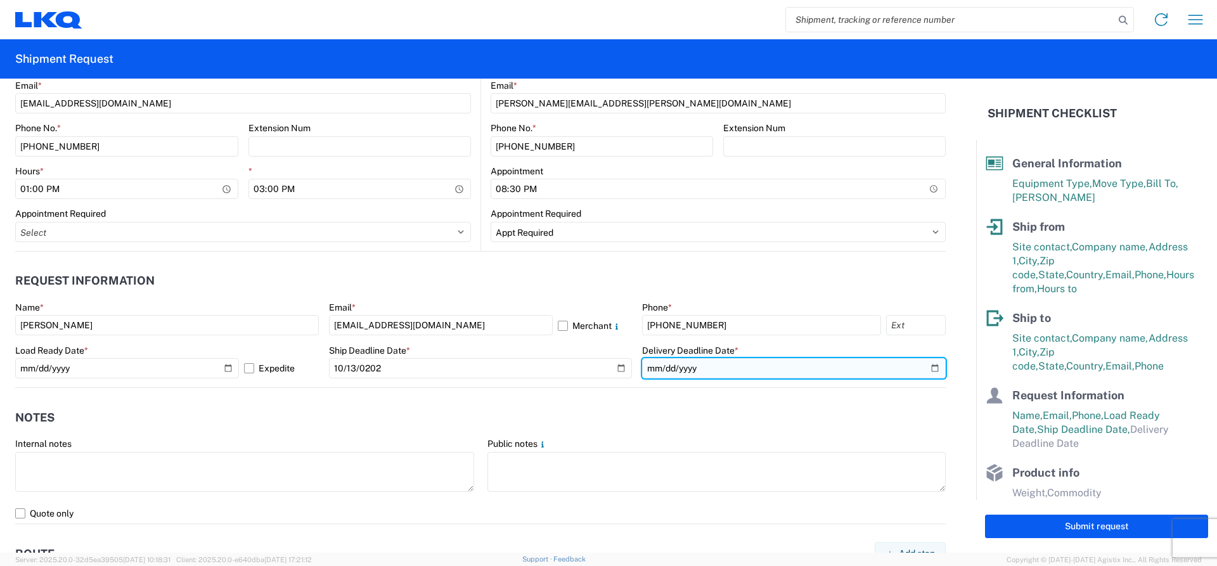
click at [924, 369] on input "date" at bounding box center [794, 368] width 304 height 20
type input "[DATE]"
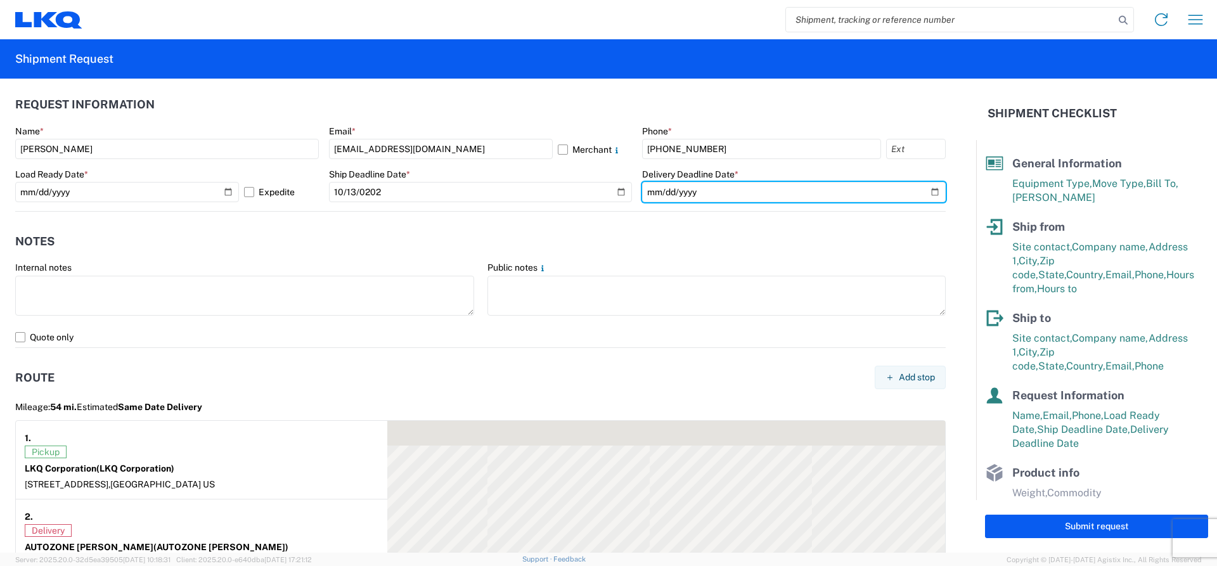
scroll to position [761, 0]
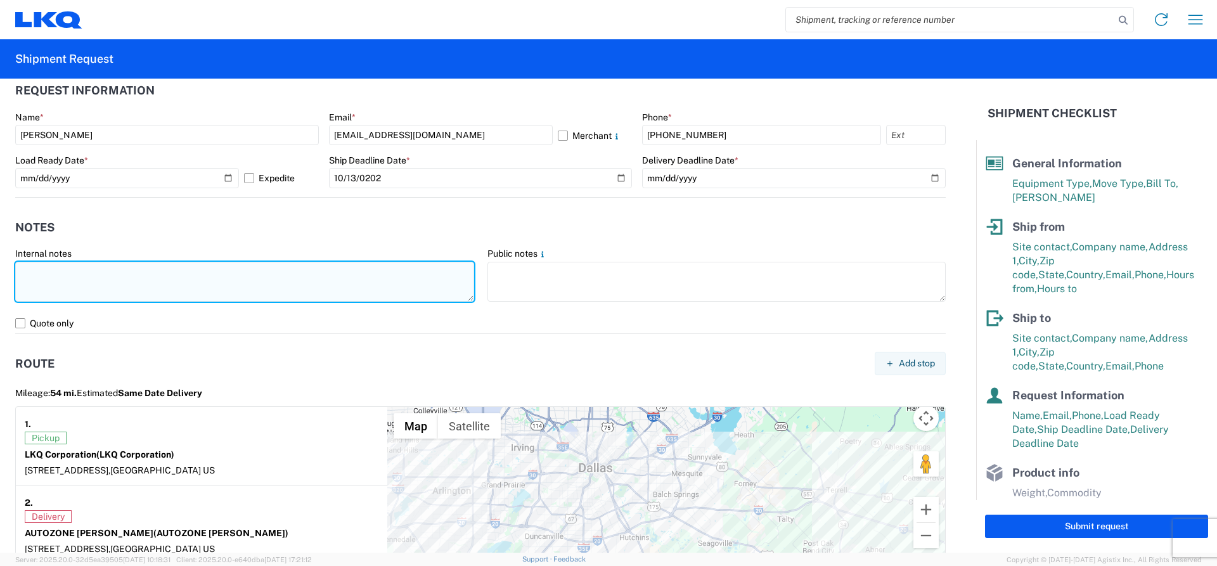
click at [89, 287] on textarea at bounding box center [244, 282] width 459 height 40
type textarea "n"
type textarea "NO REEFER, NO FOOD TRUCK"
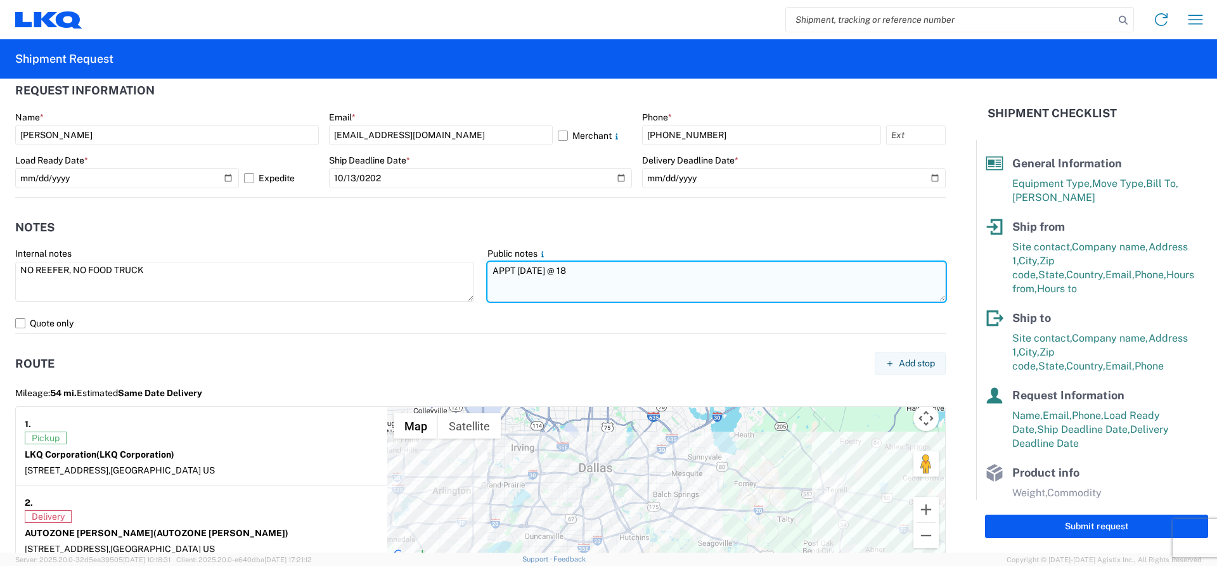
click at [595, 274] on textarea "APPT [DATE] @ 18" at bounding box center [716, 282] width 459 height 40
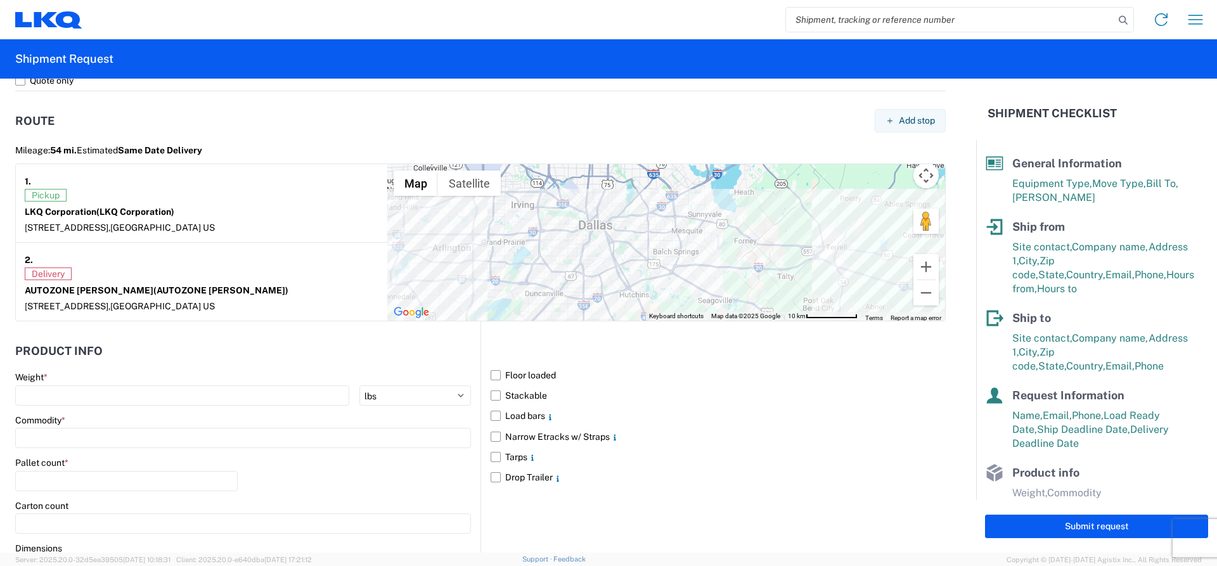
scroll to position [1014, 0]
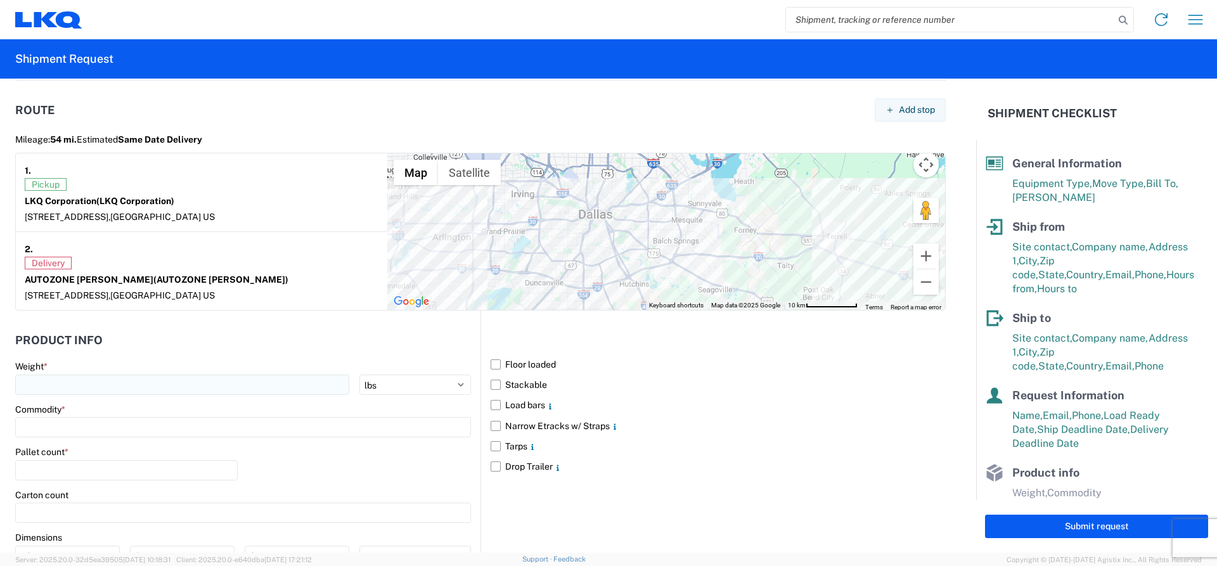
type textarea "APPT [DATE] 20:30 APPOINTMENT CONFIRMATION 1F3F4-251013"
click at [67, 390] on input "number" at bounding box center [182, 385] width 334 height 20
type input "350000"
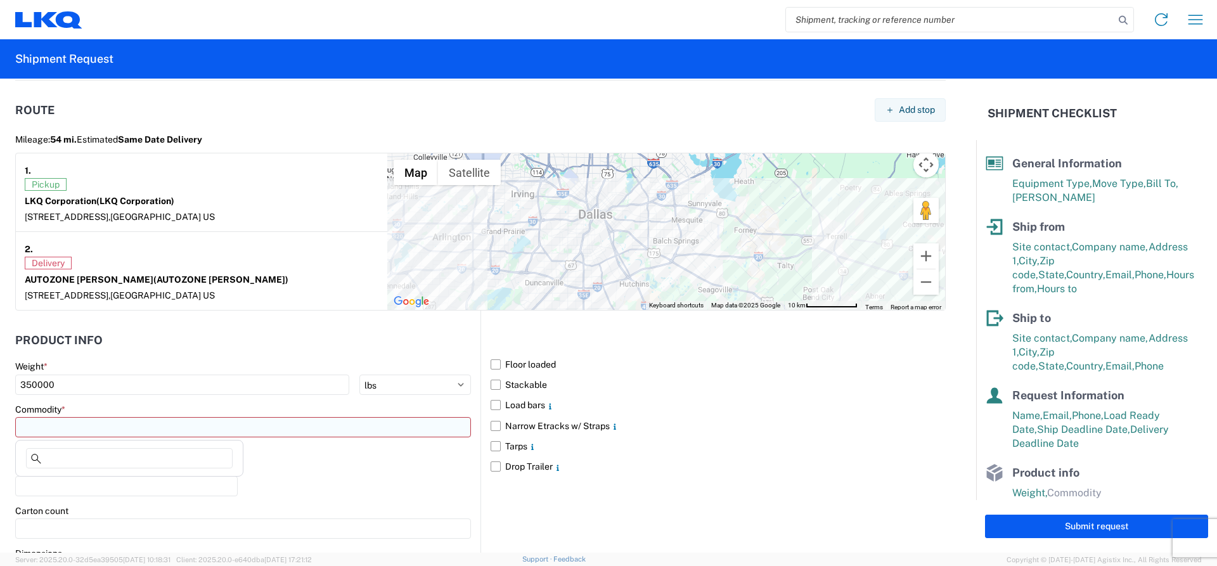
click at [230, 431] on input at bounding box center [243, 427] width 456 height 20
click at [230, 430] on input at bounding box center [243, 427] width 456 height 20
click at [231, 430] on input at bounding box center [243, 427] width 456 height 20
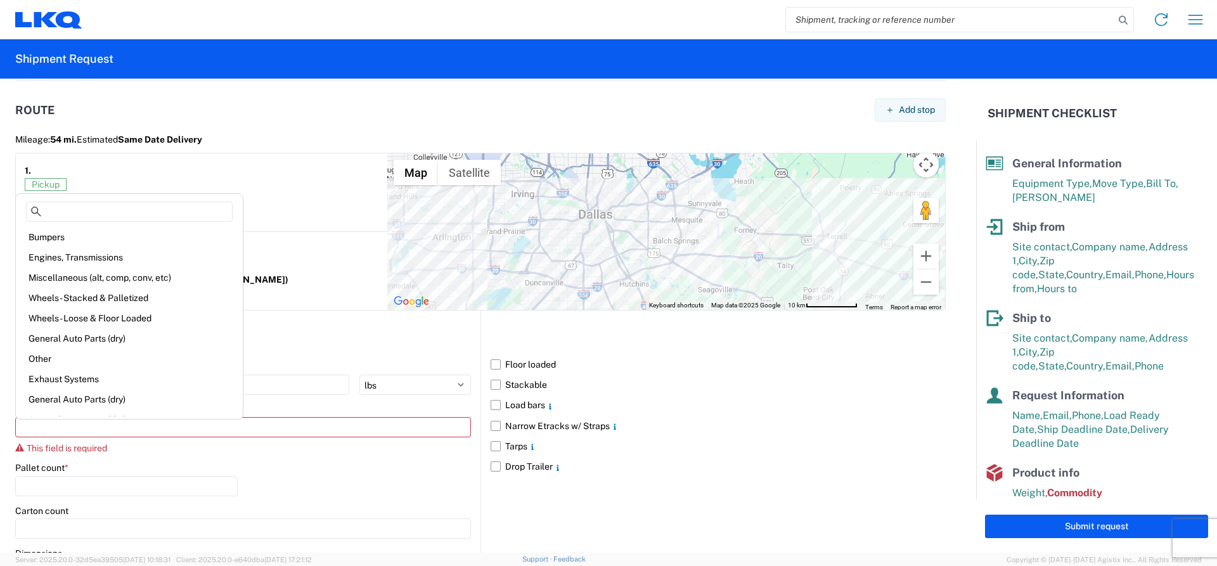
click at [192, 456] on main "Weight * 350000 kgs lbs Commodity * This field is required Pallet count * Carto…" at bounding box center [247, 508] width 465 height 295
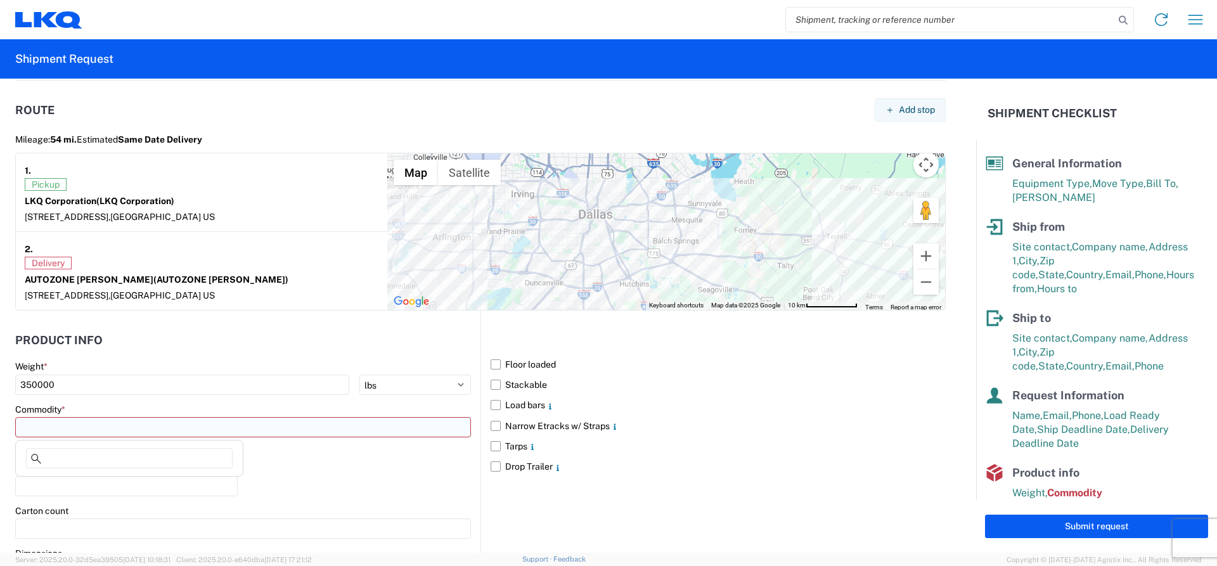
click at [141, 432] on input at bounding box center [243, 427] width 456 height 20
click at [141, 431] on input at bounding box center [243, 427] width 456 height 20
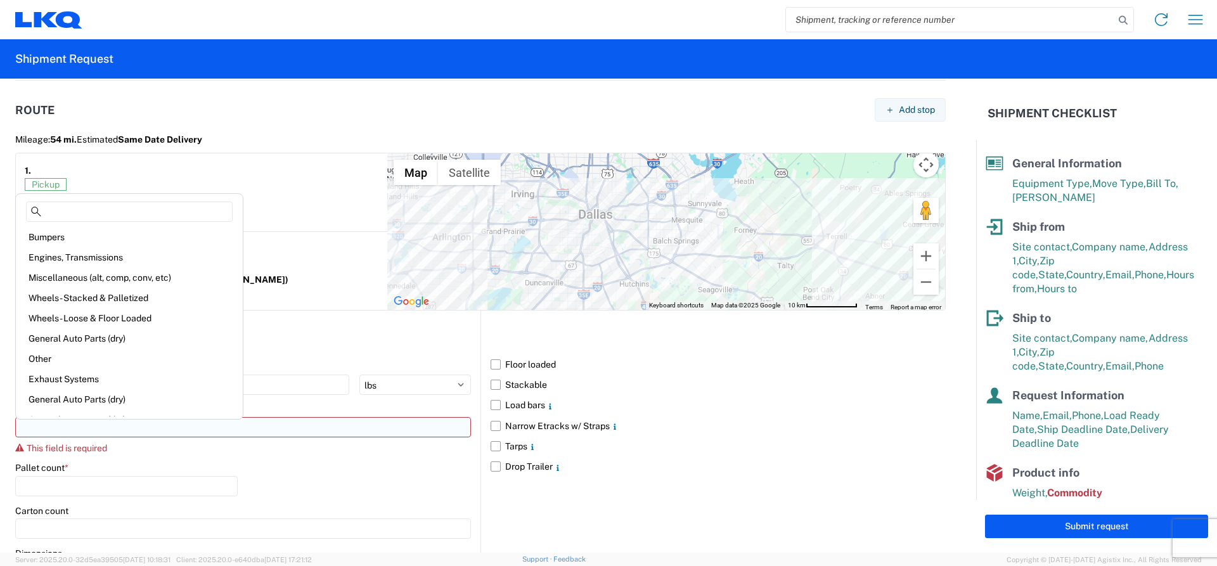
click at [141, 431] on input at bounding box center [243, 427] width 456 height 20
click at [141, 432] on input at bounding box center [243, 427] width 456 height 20
click at [101, 258] on div "Engines, Transmissions" at bounding box center [129, 257] width 222 height 20
type input "Engines, Transmissions"
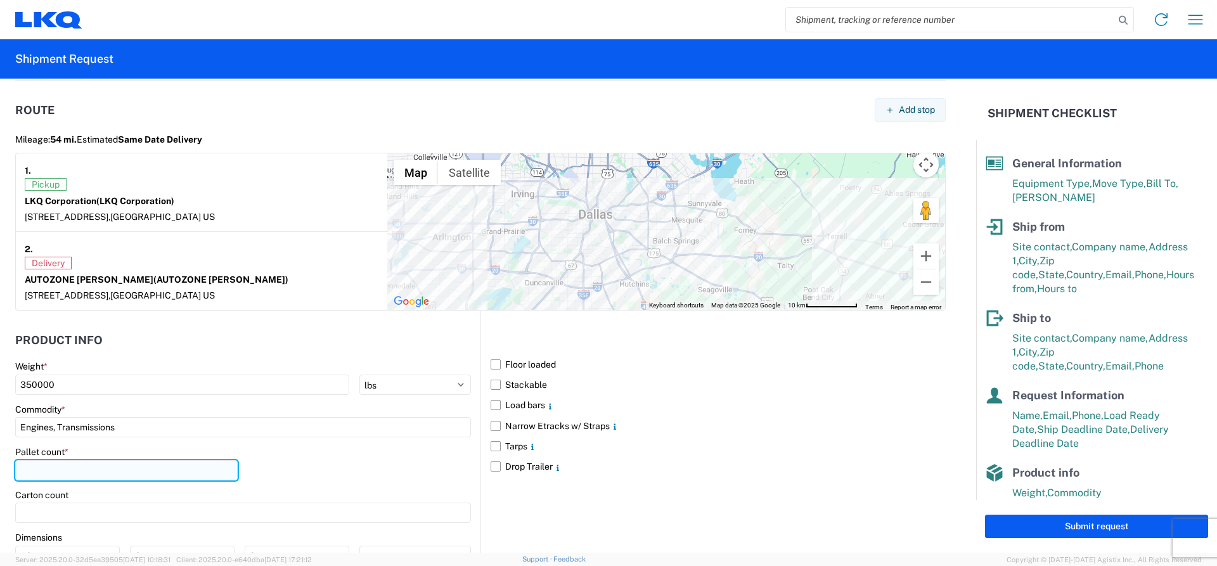
drag, startPoint x: 53, startPoint y: 464, endPoint x: 26, endPoint y: 470, distance: 27.8
click at [48, 464] on input "number" at bounding box center [126, 470] width 223 height 20
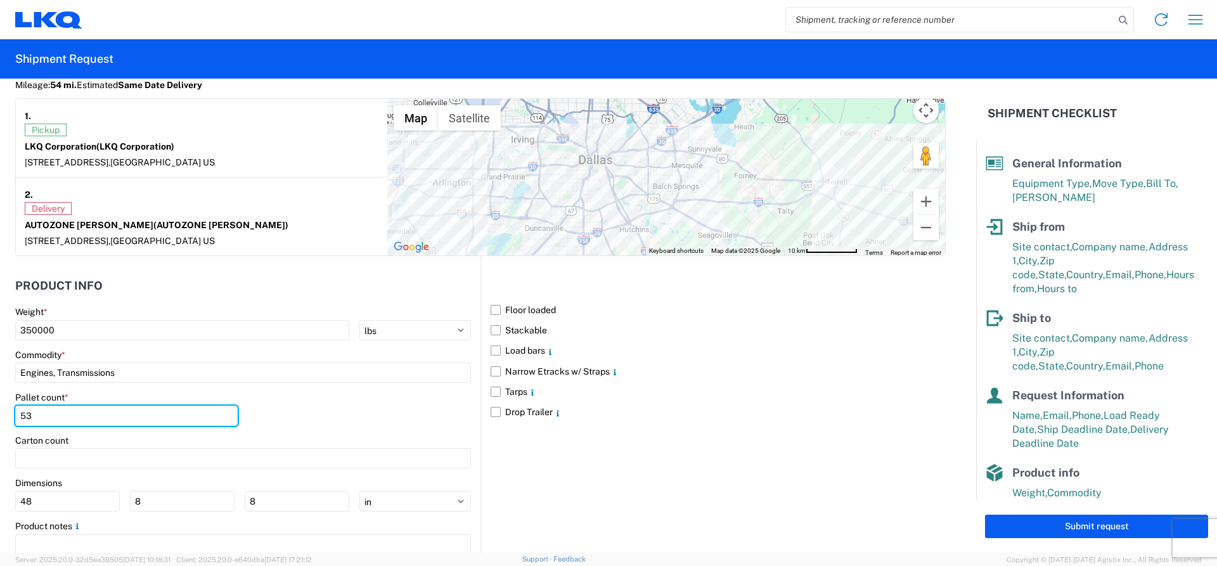
scroll to position [1122, 0]
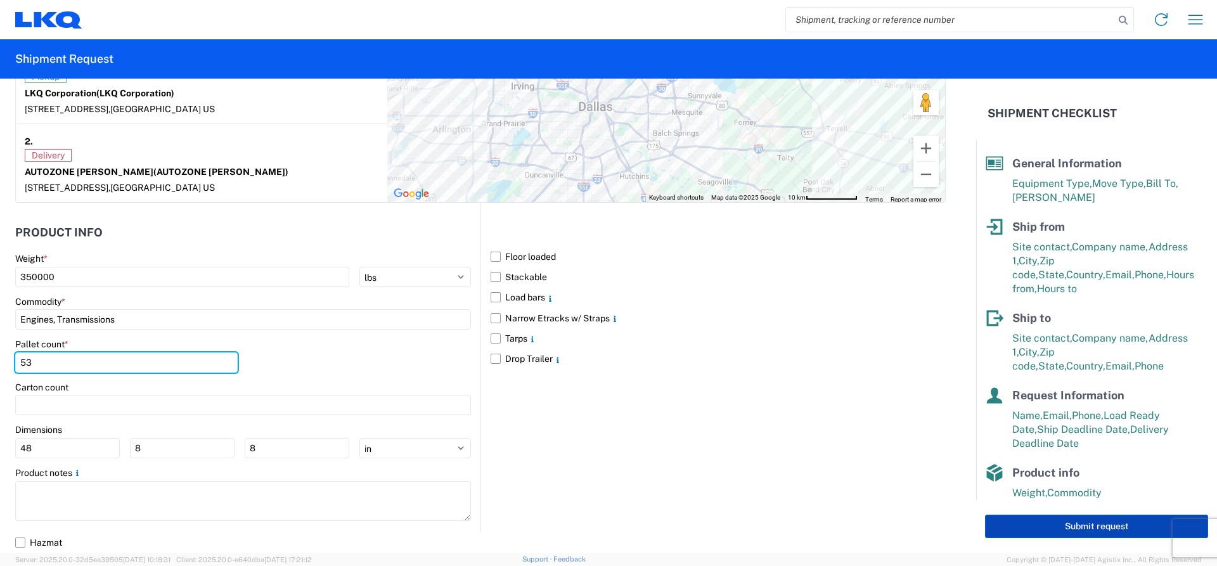
type input "53"
click at [1082, 524] on button "Submit request" at bounding box center [1096, 526] width 223 height 23
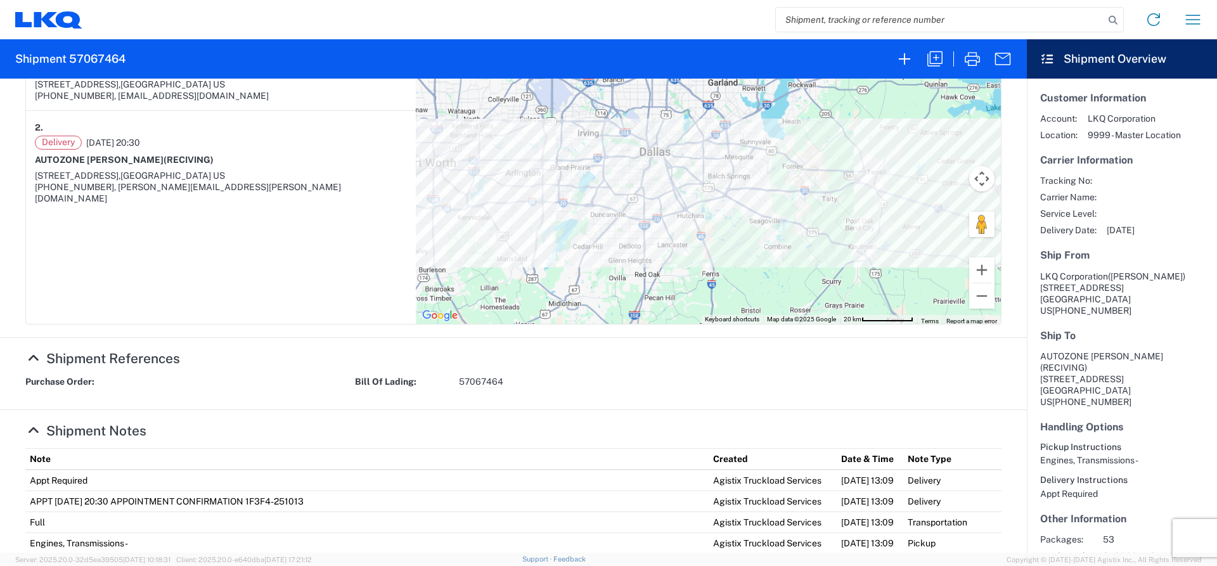
scroll to position [254, 0]
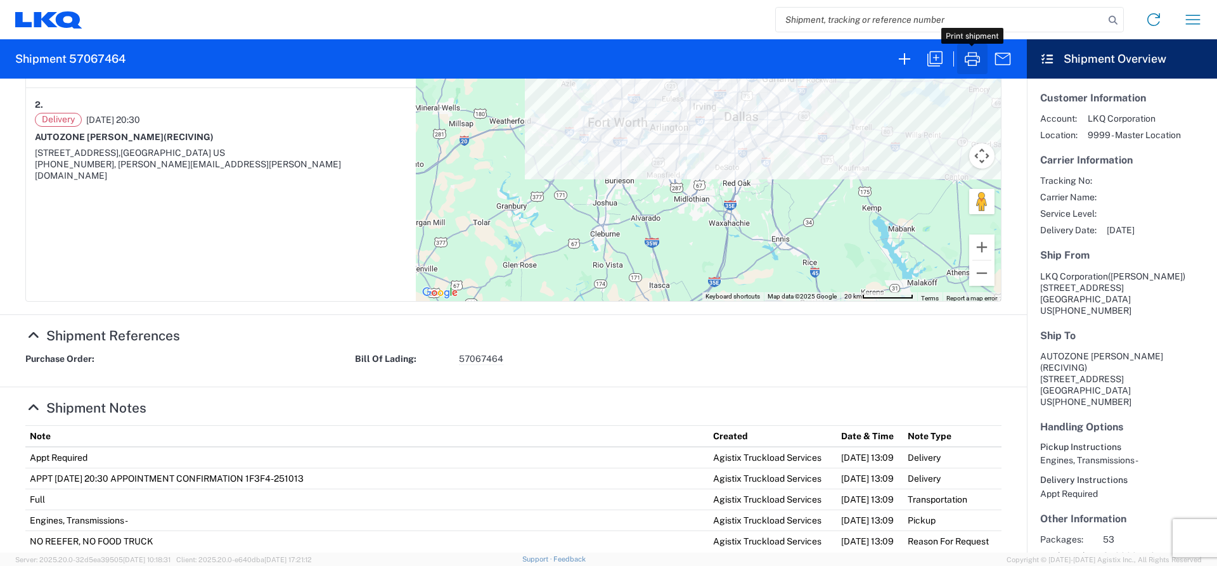
click at [975, 60] on icon "button" at bounding box center [972, 59] width 15 height 14
